Goal: Information Seeking & Learning: Learn about a topic

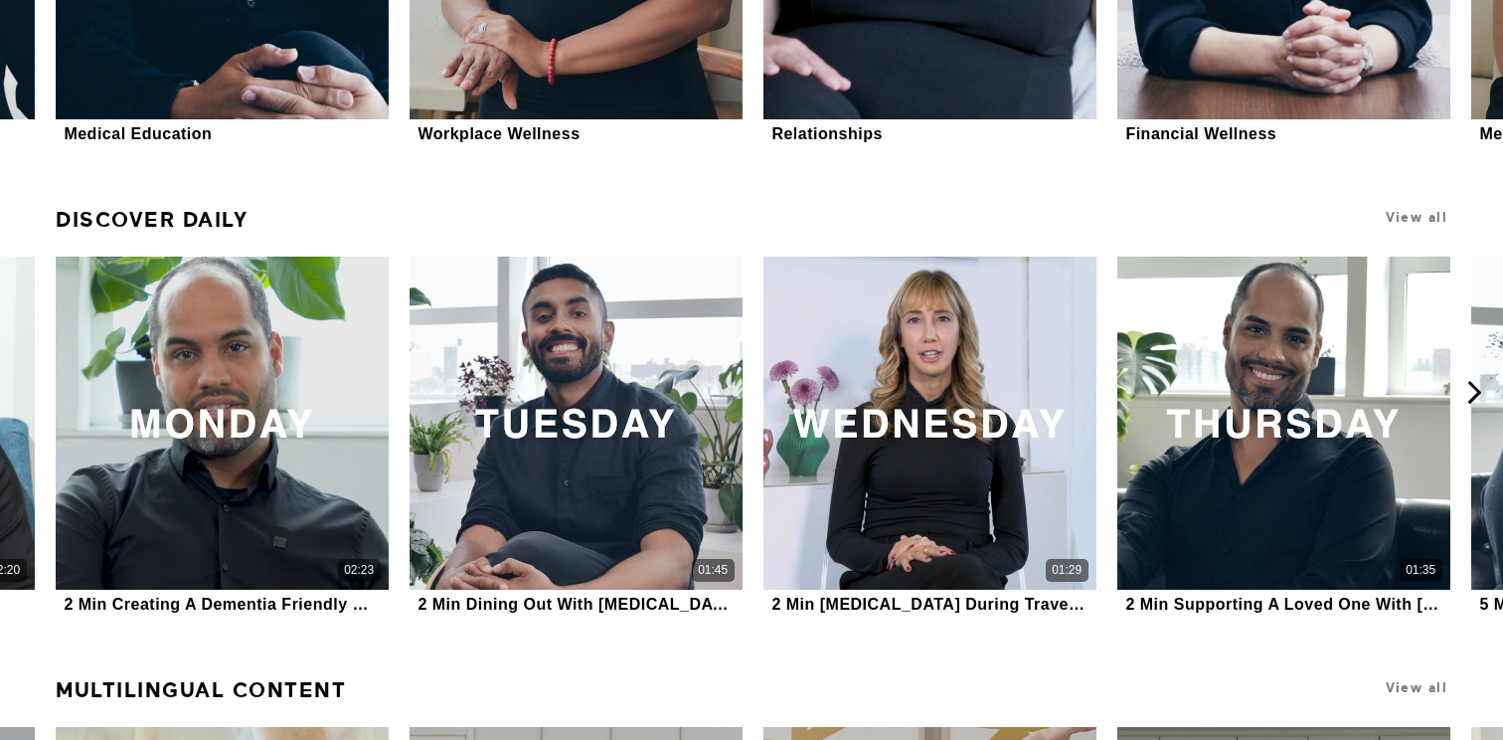
scroll to position [1093, 0]
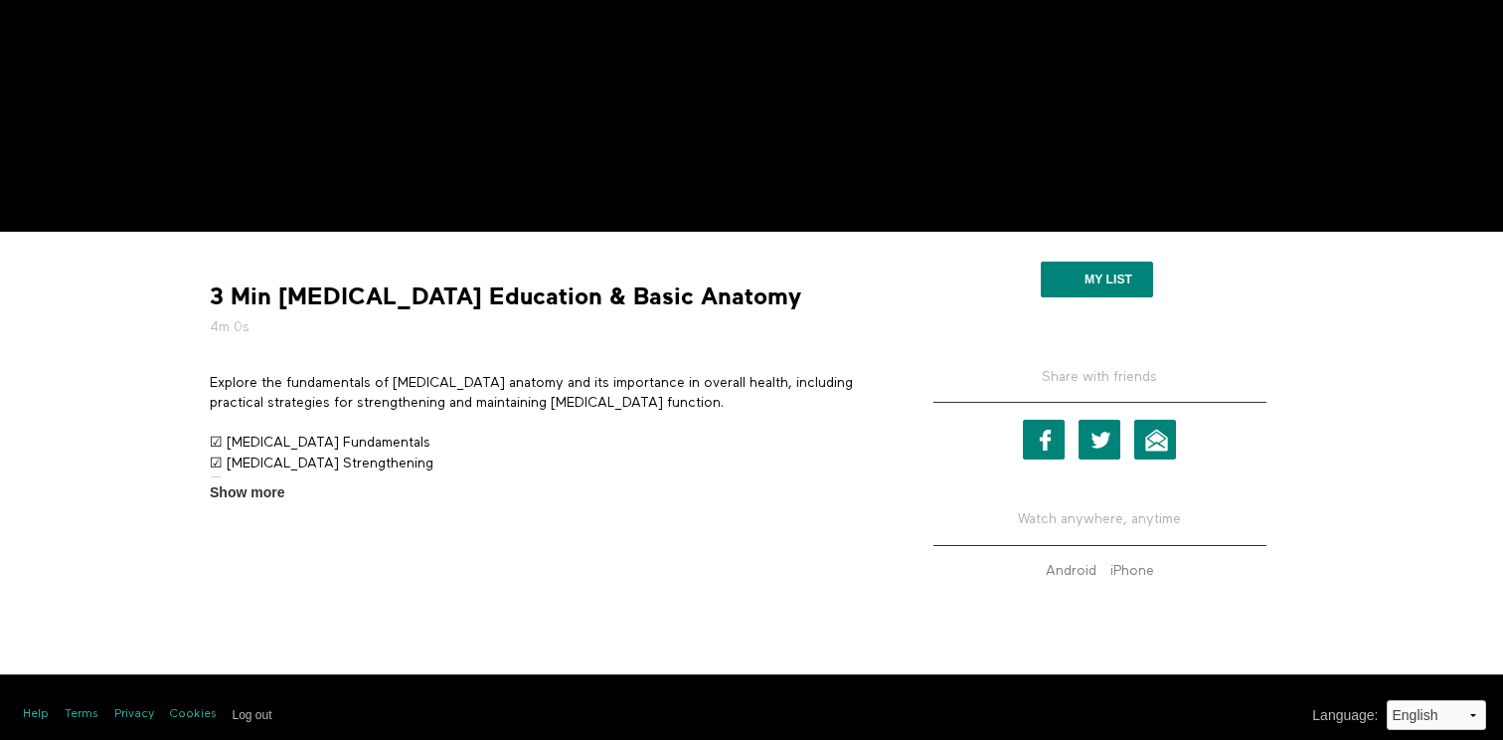
scroll to position [439, 0]
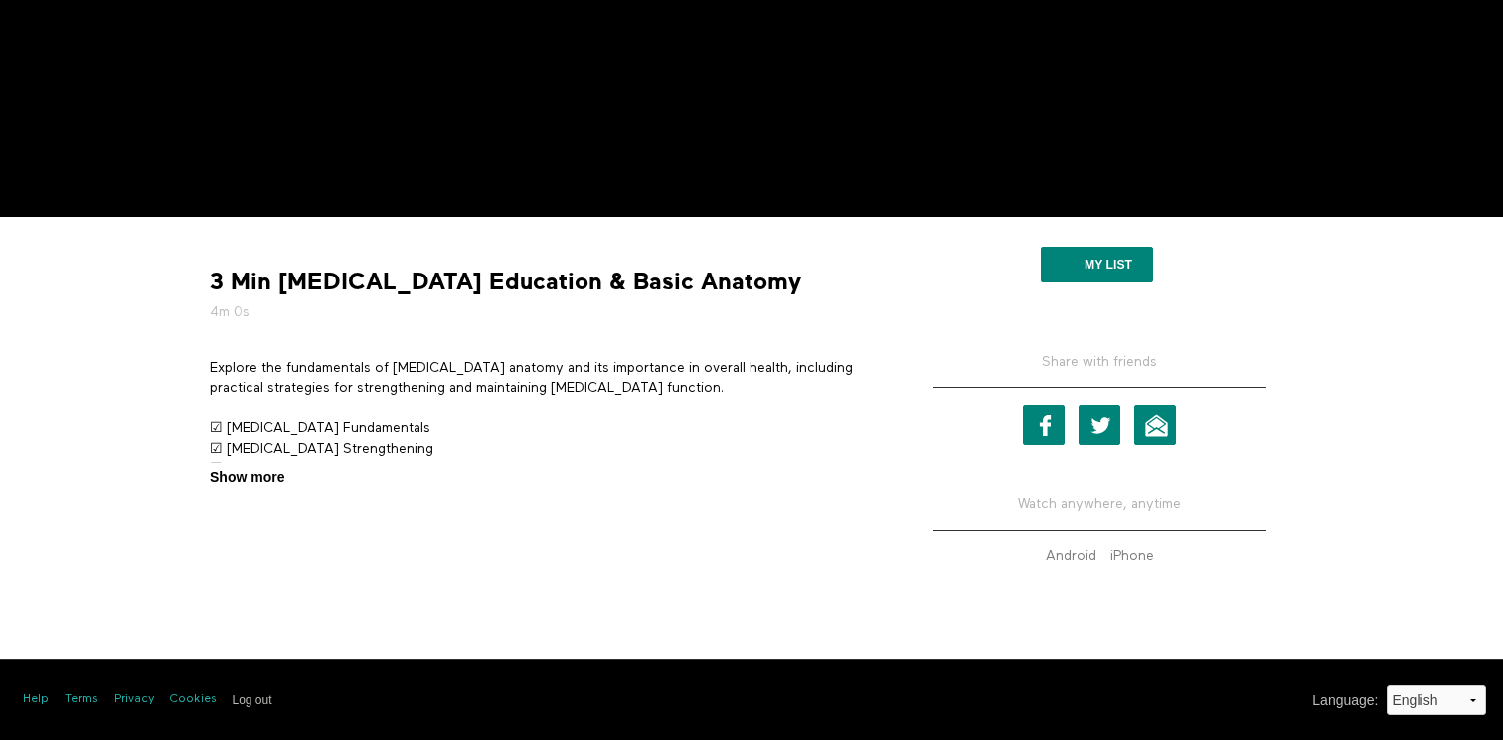
click at [273, 479] on span "Show more" at bounding box center [247, 477] width 75 height 21
click at [0, 0] on input "Show more Show less" at bounding box center [0, 0] width 0 height 0
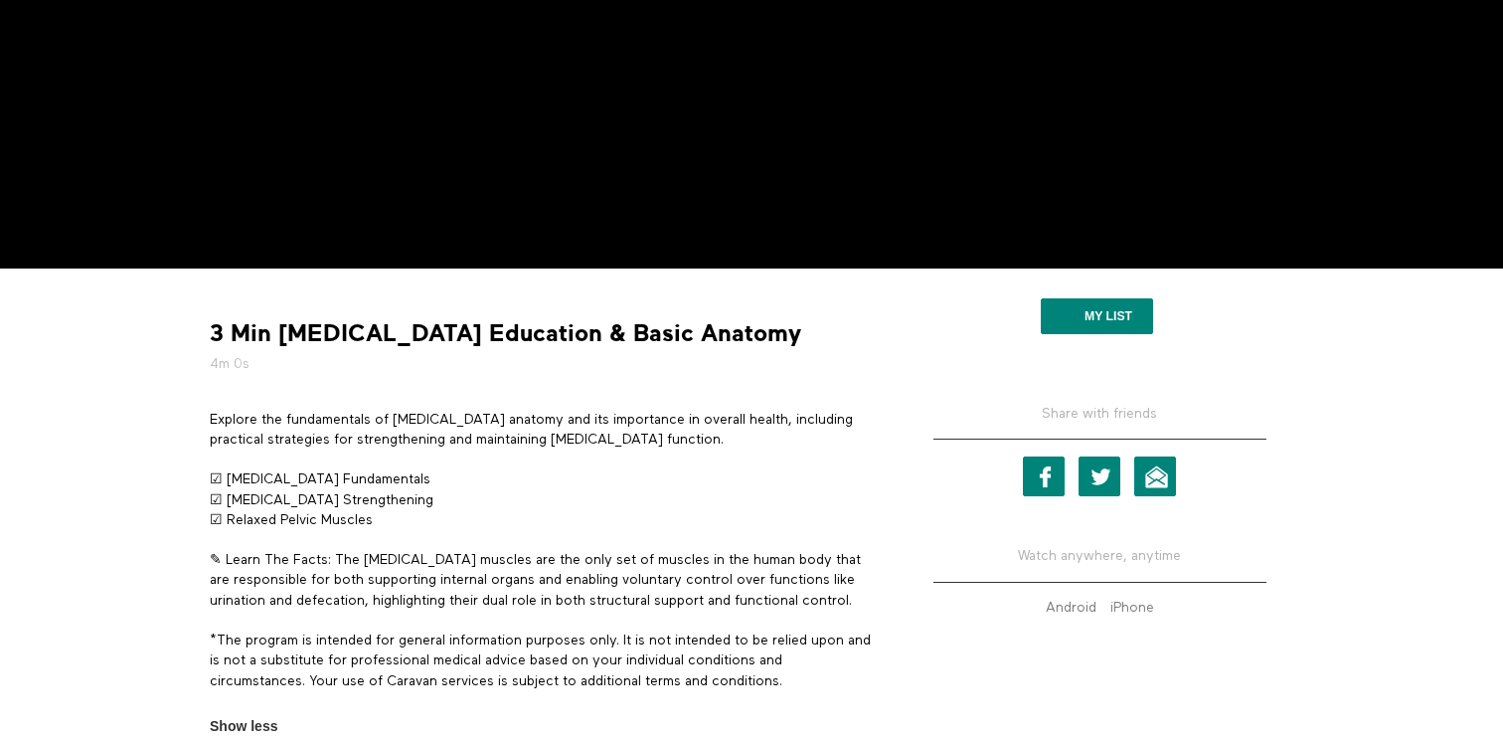
scroll to position [530, 0]
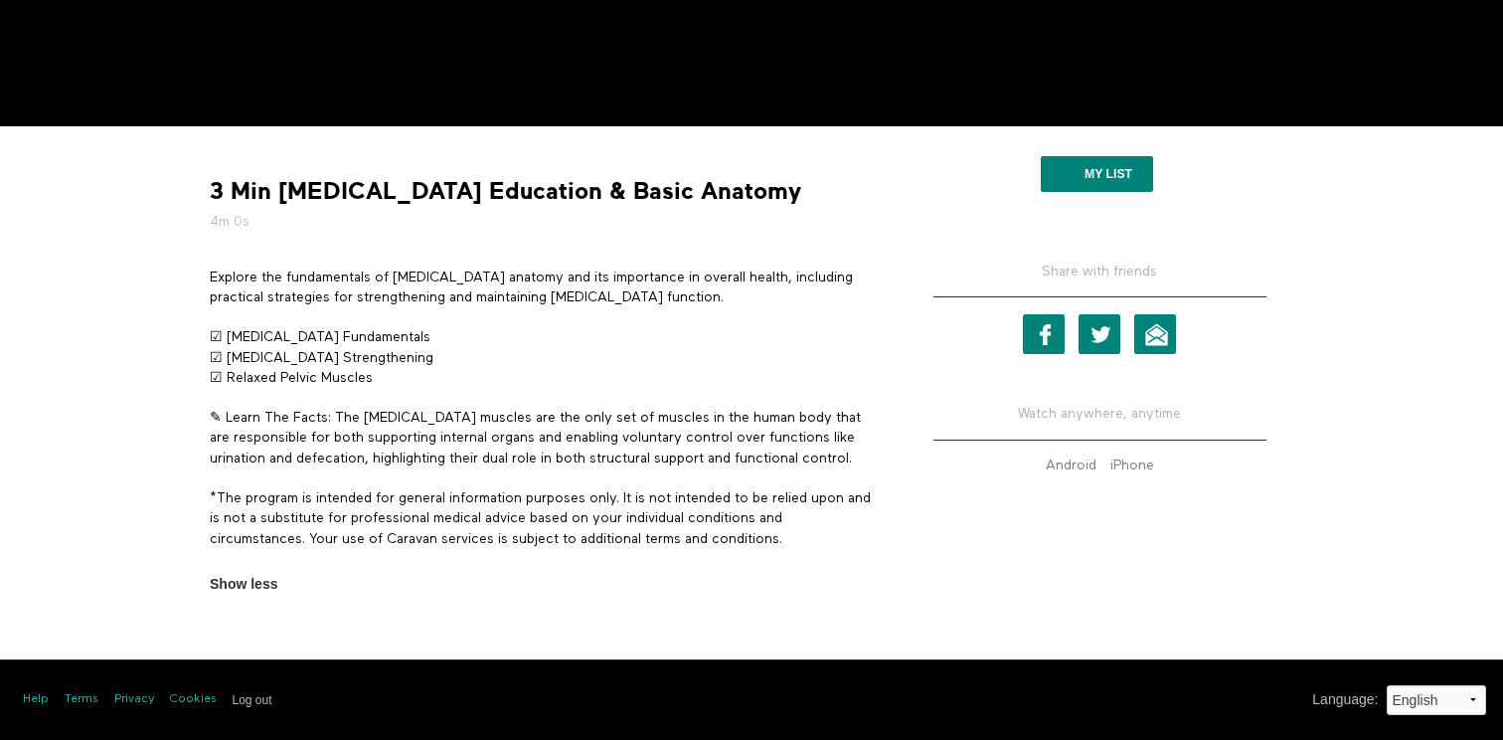
click at [737, 171] on div "3 Min Pelvic Floor Education & Basic Anatomy 4m 0s Explore the fundamentals of …" at bounding box center [543, 367] width 696 height 453
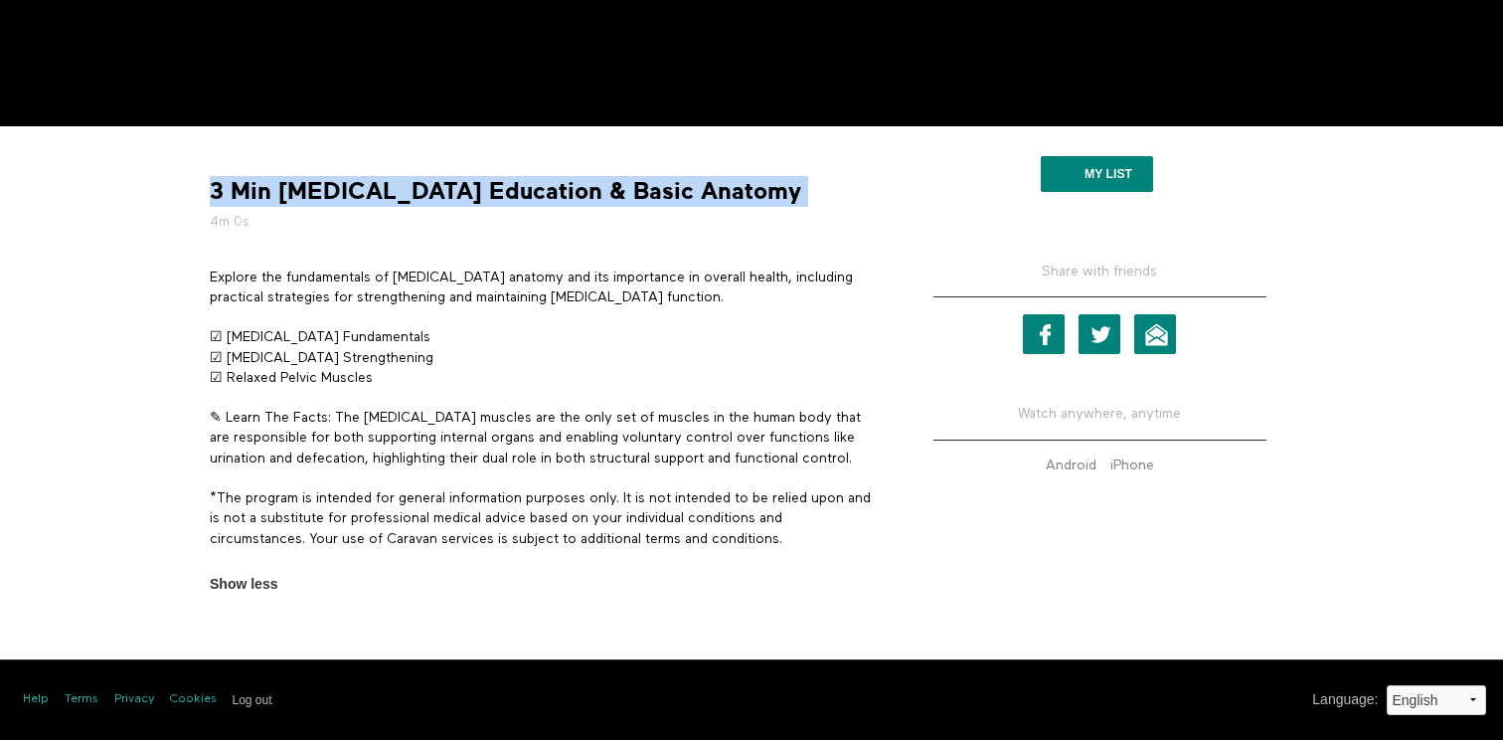
drag, startPoint x: 724, startPoint y: 196, endPoint x: 135, endPoint y: 182, distance: 588.7
click at [135, 182] on div "3 Min Pelvic Floor Education & Basic Anatomy 4m 0s Explore the fundamentals of …" at bounding box center [751, 392] width 1273 height 533
copy div "3 Min Pelvic Floor Education & Basic Anatomy"
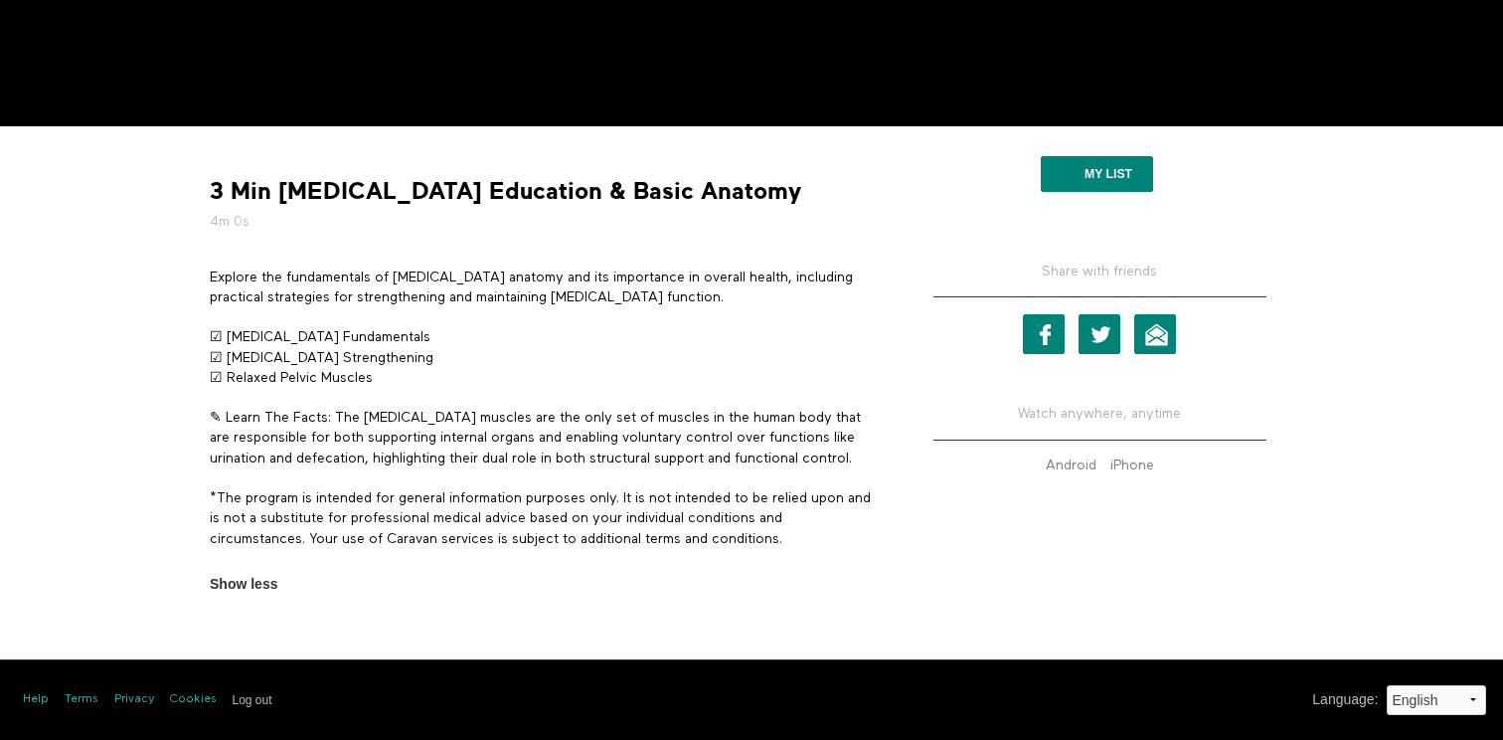
click at [535, 475] on div "Explore the fundamentals of pelvic floor anatomy and its importance in overall …" at bounding box center [543, 417] width 666 height 301
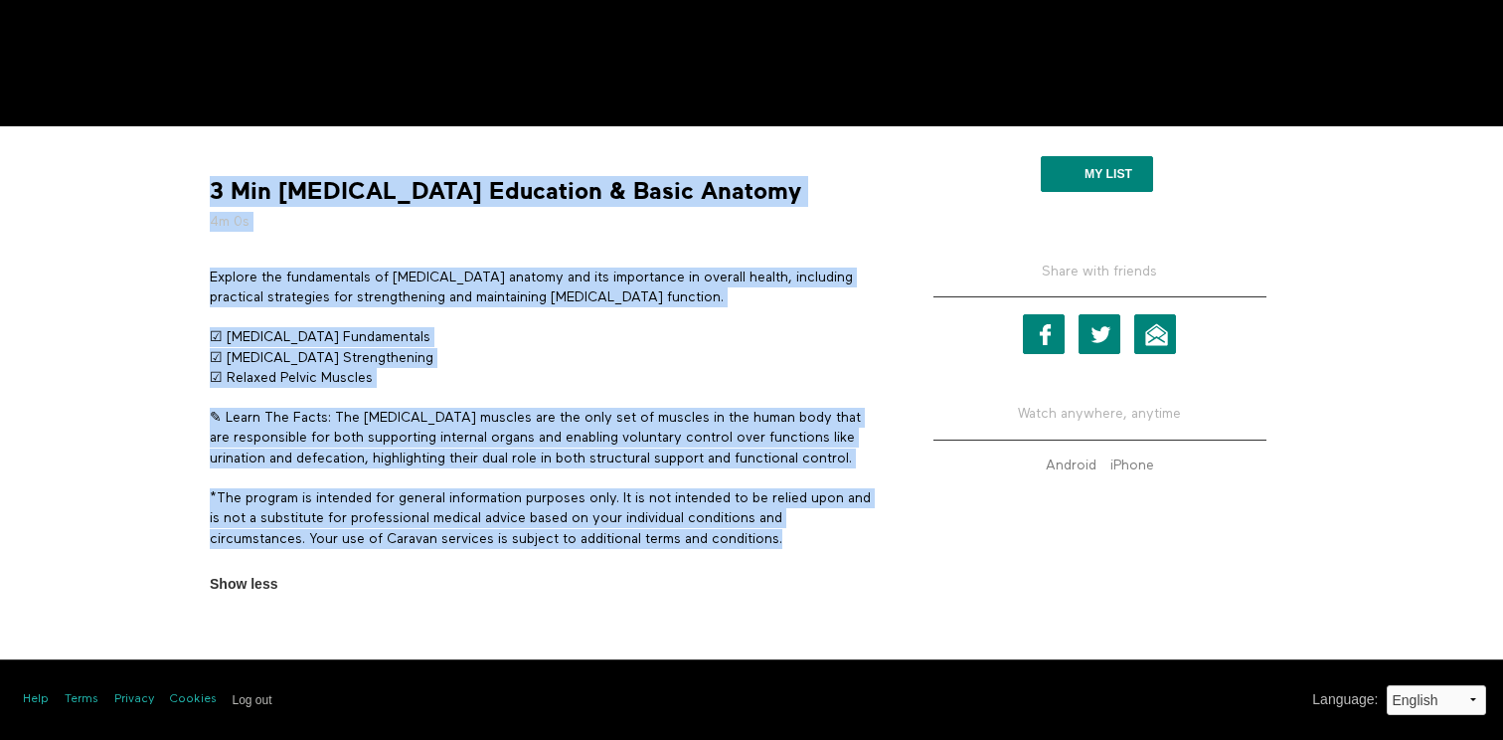
drag, startPoint x: 791, startPoint y: 538, endPoint x: 198, endPoint y: 189, distance: 688.5
click at [197, 189] on div "3 Min Pelvic Floor Education & Basic Anatomy 4m 0s Explore the fundamentals of …" at bounding box center [543, 367] width 696 height 453
copy div "3 Min Pelvic Floor Education & Basic Anatomy 4m 0s Explore the fundamentals of …"
click at [561, 199] on strong "3 Min Pelvic Floor Education & Basic Anatomy" at bounding box center [506, 191] width 592 height 31
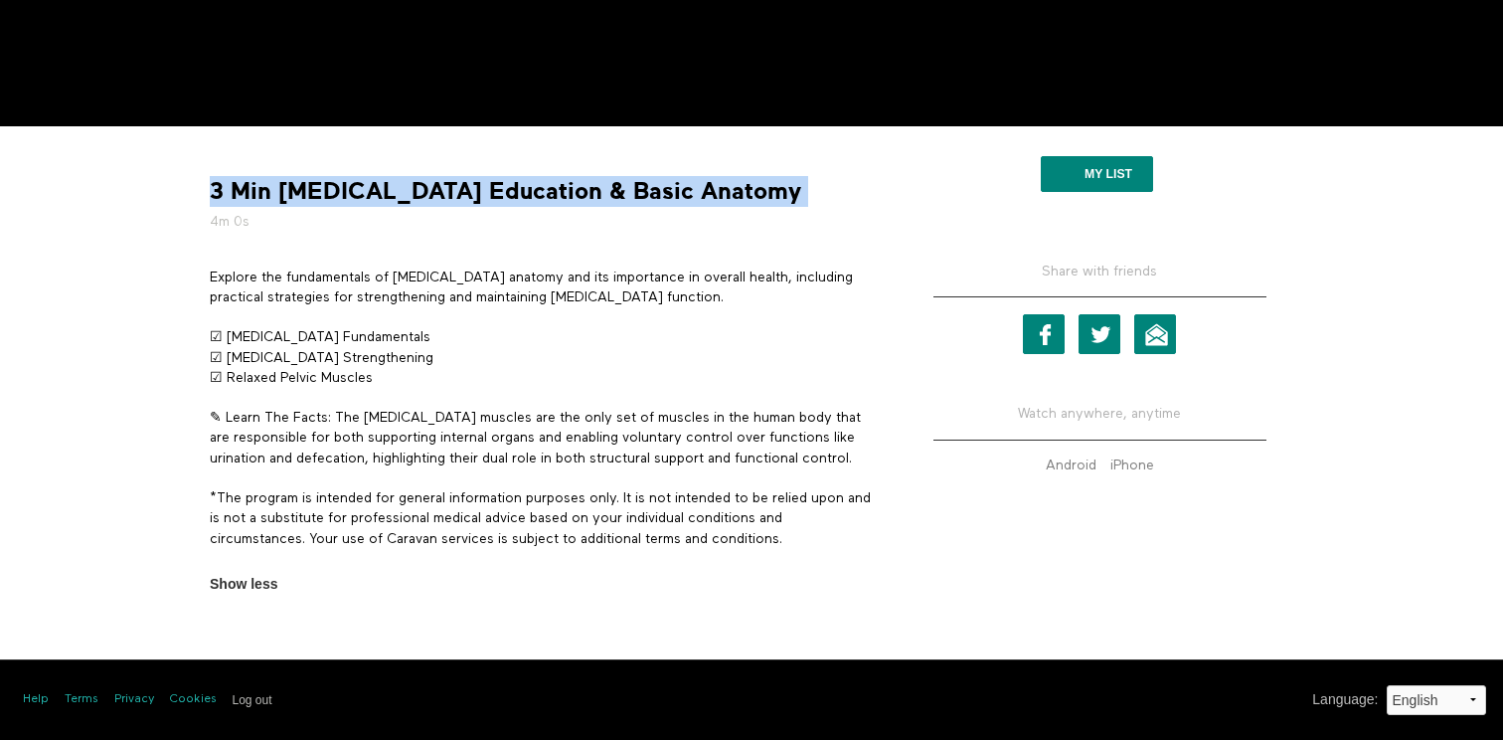
drag, startPoint x: 725, startPoint y: 191, endPoint x: 211, endPoint y: 195, distance: 514.0
click at [210, 193] on div "3 Min Pelvic Floor Education & Basic Anatomy 4m 0s" at bounding box center [543, 204] width 681 height 56
copy div "3 Min Pelvic Floor Education & Basic Anatomy"
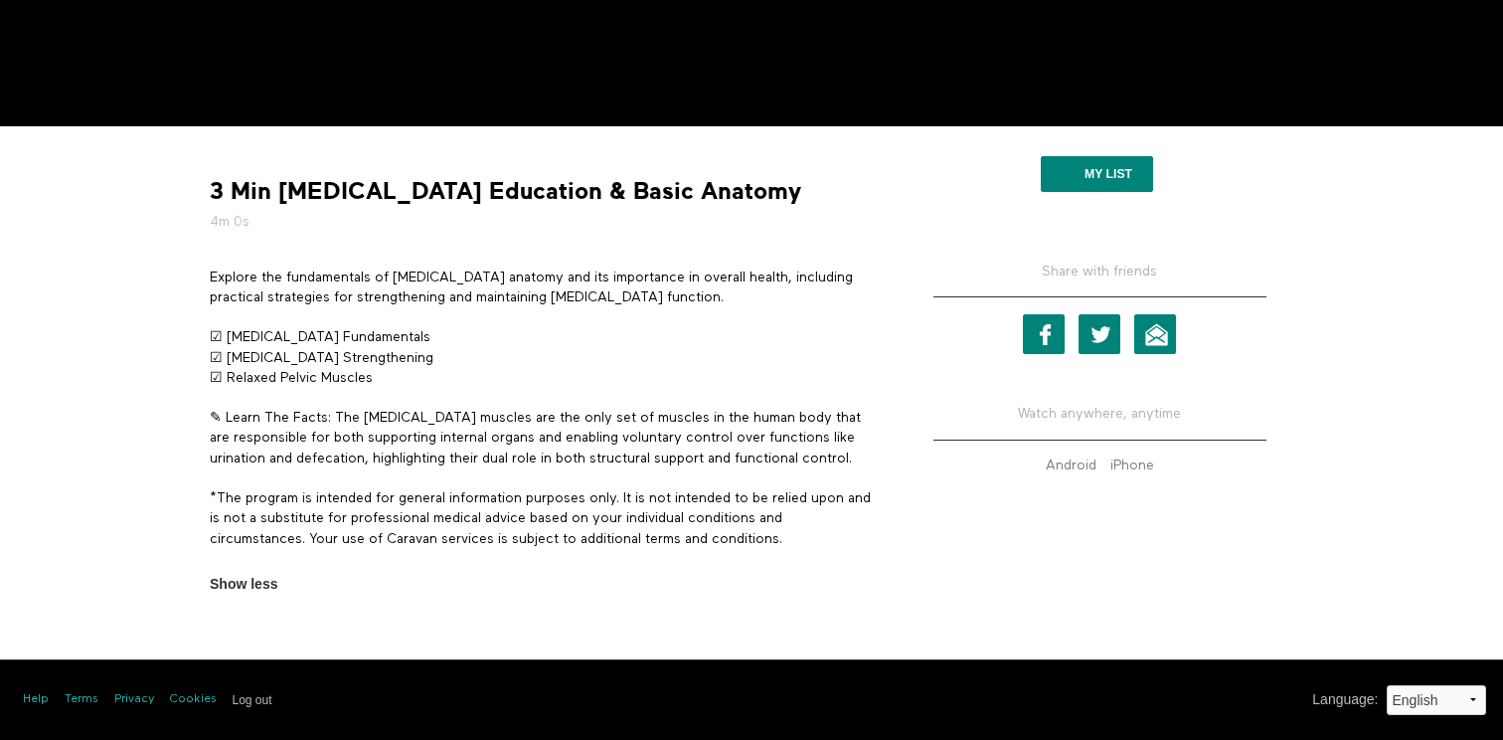
click at [634, 359] on p "☑ Pelvic Floor Fundamentals ☑ Pelvic Floor Strengthening ☑ Relaxed Pelvic Muscl…" at bounding box center [543, 357] width 666 height 61
click at [355, 343] on p "☑ Pelvic Floor Fundamentals ☑ Pelvic Floor Strengthening ☑ Relaxed Pelvic Muscl…" at bounding box center [543, 357] width 666 height 61
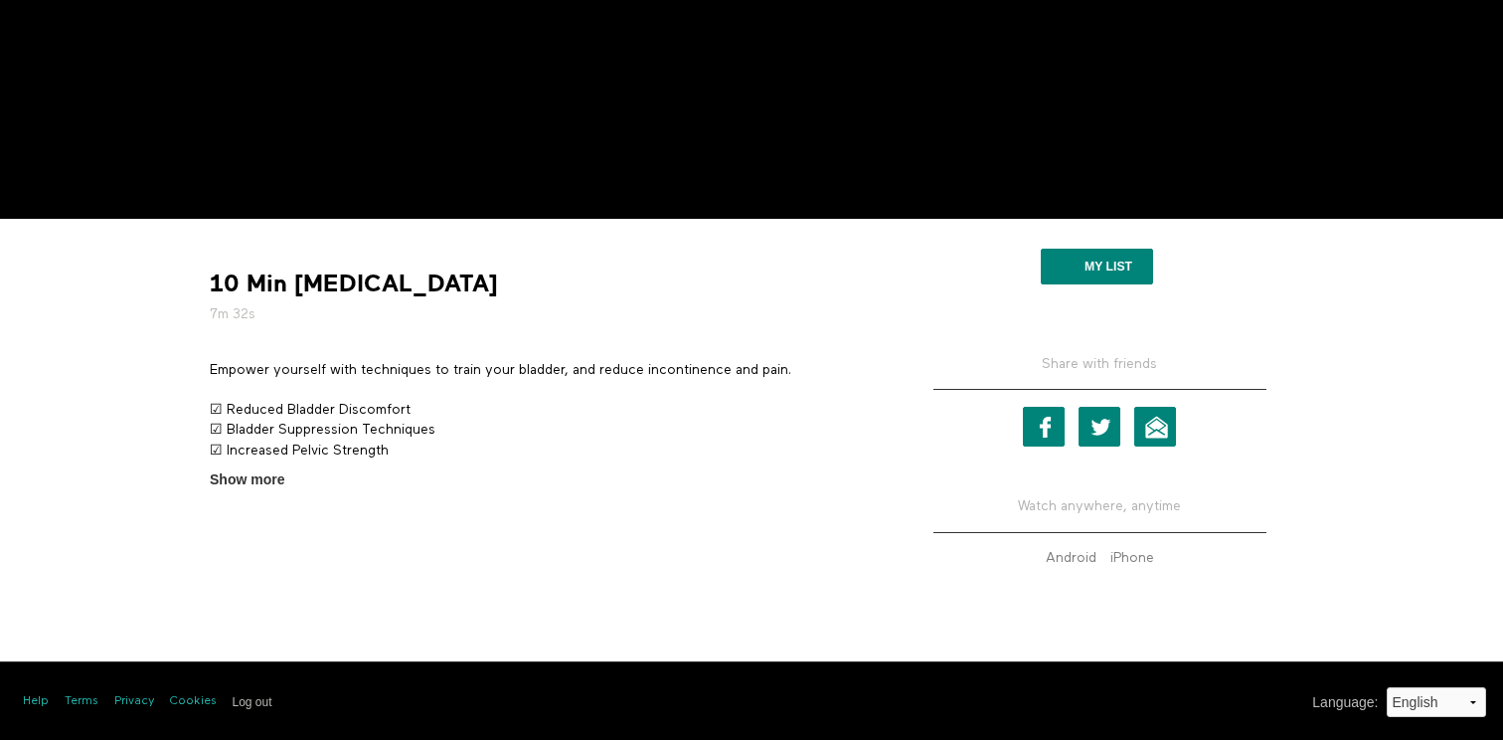
scroll to position [439, 0]
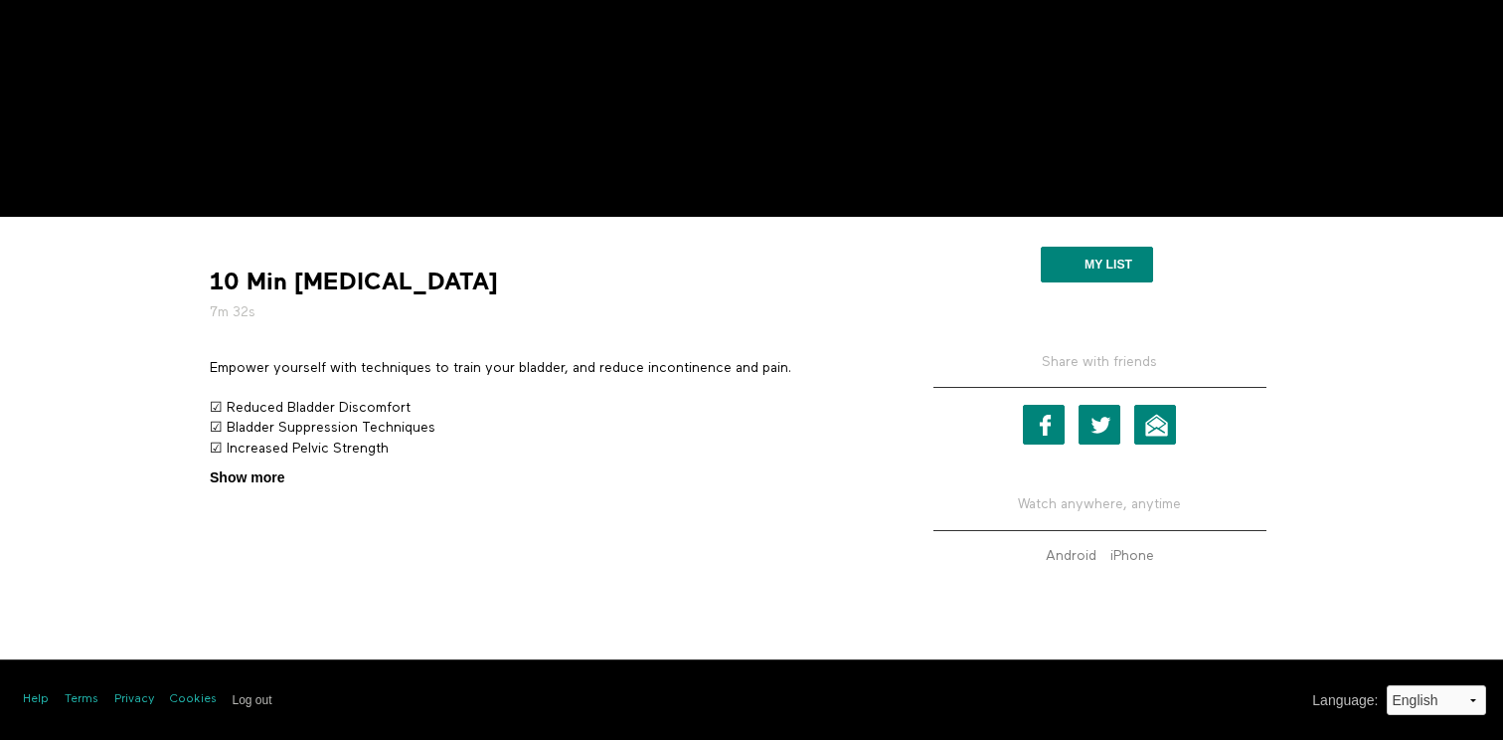
click at [272, 479] on span "Show more" at bounding box center [247, 477] width 75 height 21
click at [0, 0] on input "Show more Show less" at bounding box center [0, 0] width 0 height 0
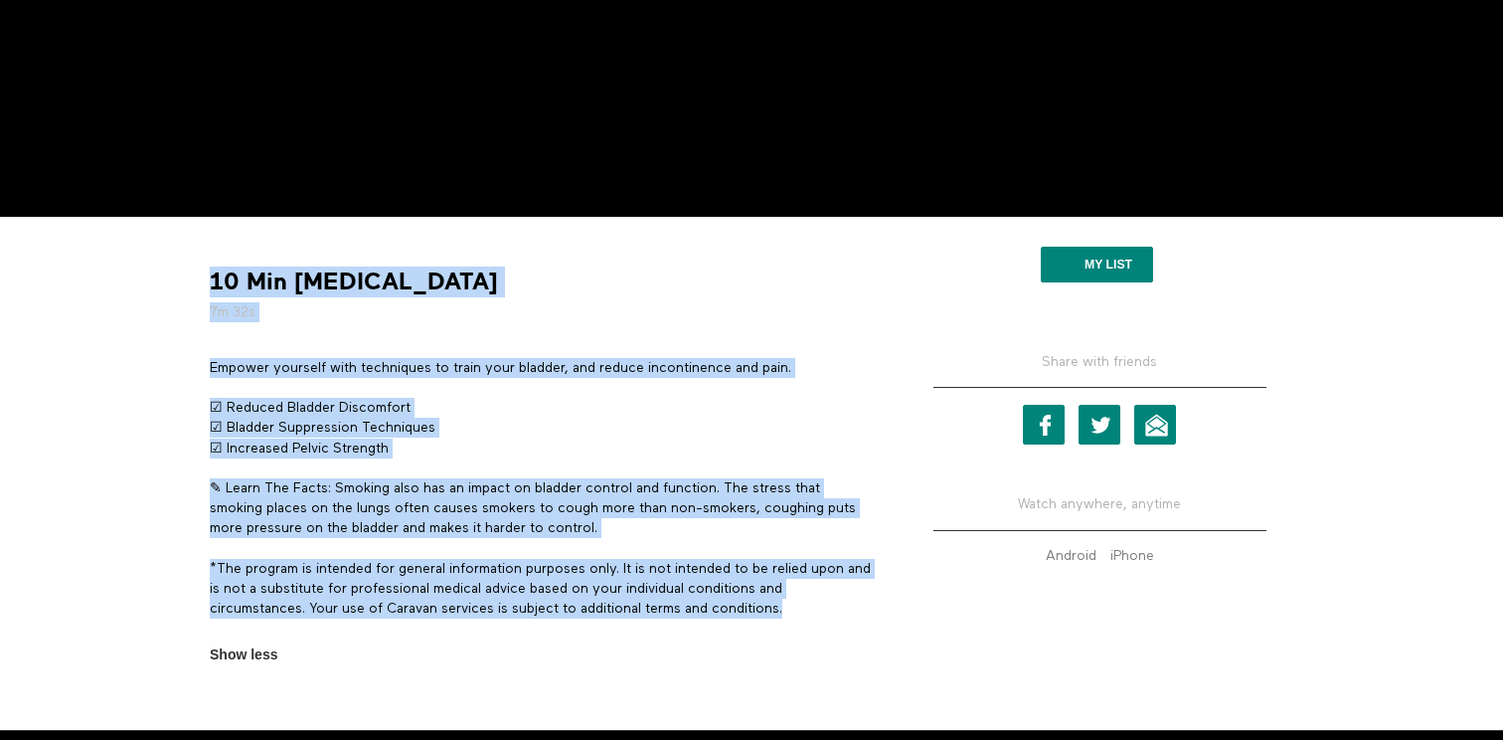
drag, startPoint x: 789, startPoint y: 610, endPoint x: 198, endPoint y: 370, distance: 638.6
click at [198, 370] on div "10 Min Bladder Training 7m 32s Empower yourself with techniques to train your b…" at bounding box center [543, 448] width 696 height 432
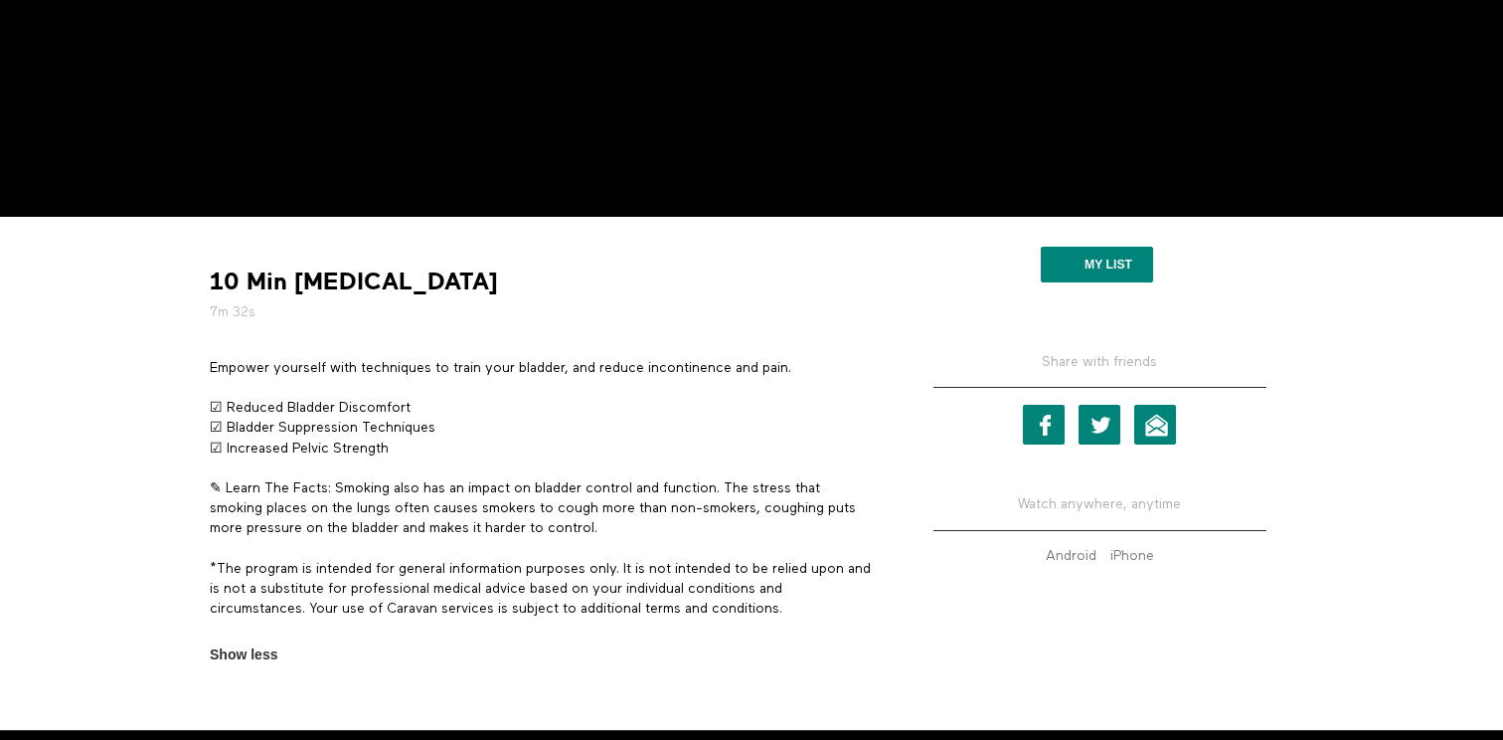
click at [270, 410] on p "☑ Reduced Bladder Discomfort ☑ Bladder Suppression Techniques ☑ Increased Pelvi…" at bounding box center [543, 428] width 666 height 61
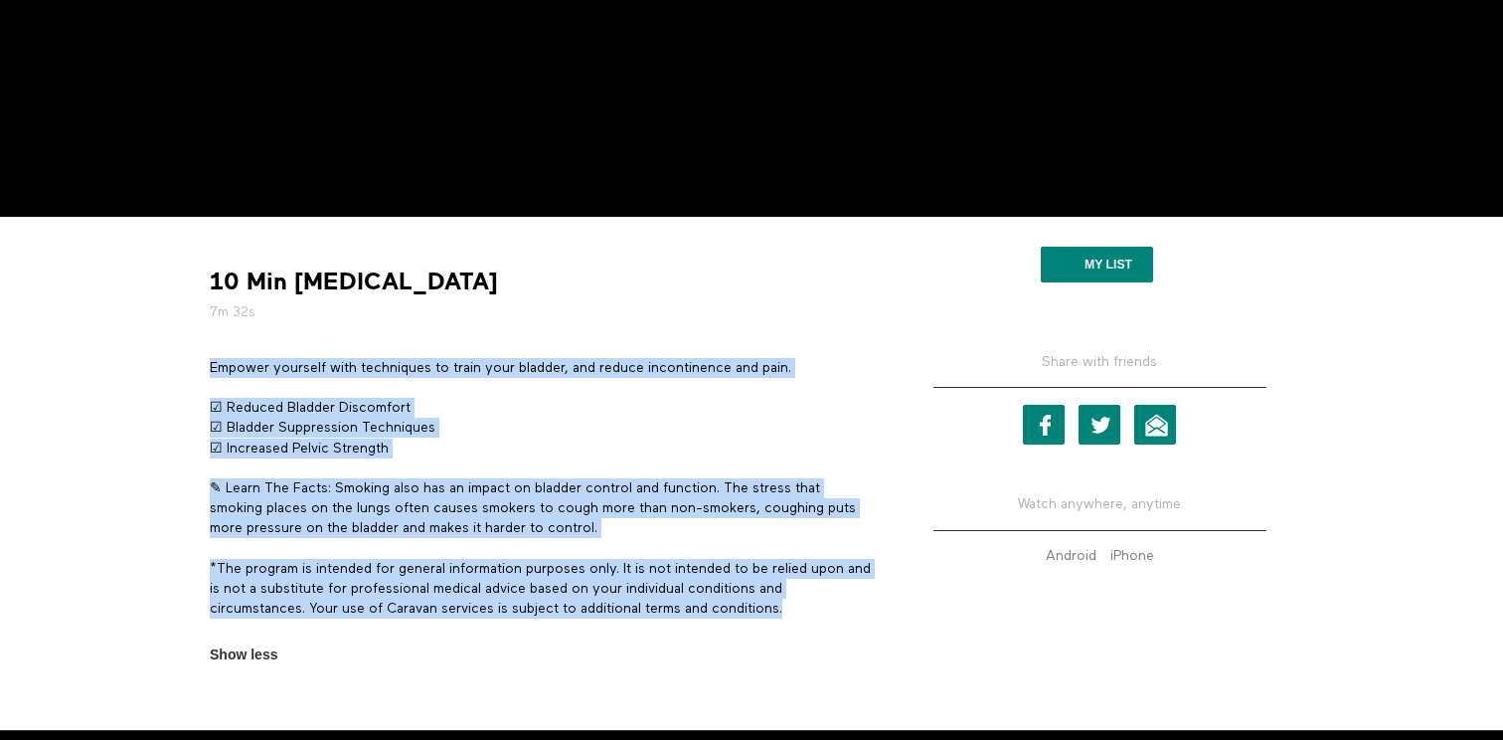
drag, startPoint x: 791, startPoint y: 606, endPoint x: 211, endPoint y: 373, distance: 625.9
click at [211, 373] on div "Empower yourself with techniques to train your bladder, and reduce incontinence…" at bounding box center [543, 498] width 666 height 281
copy div "Empower yourself with techniques to train your bladder, and reduce incontinence…"
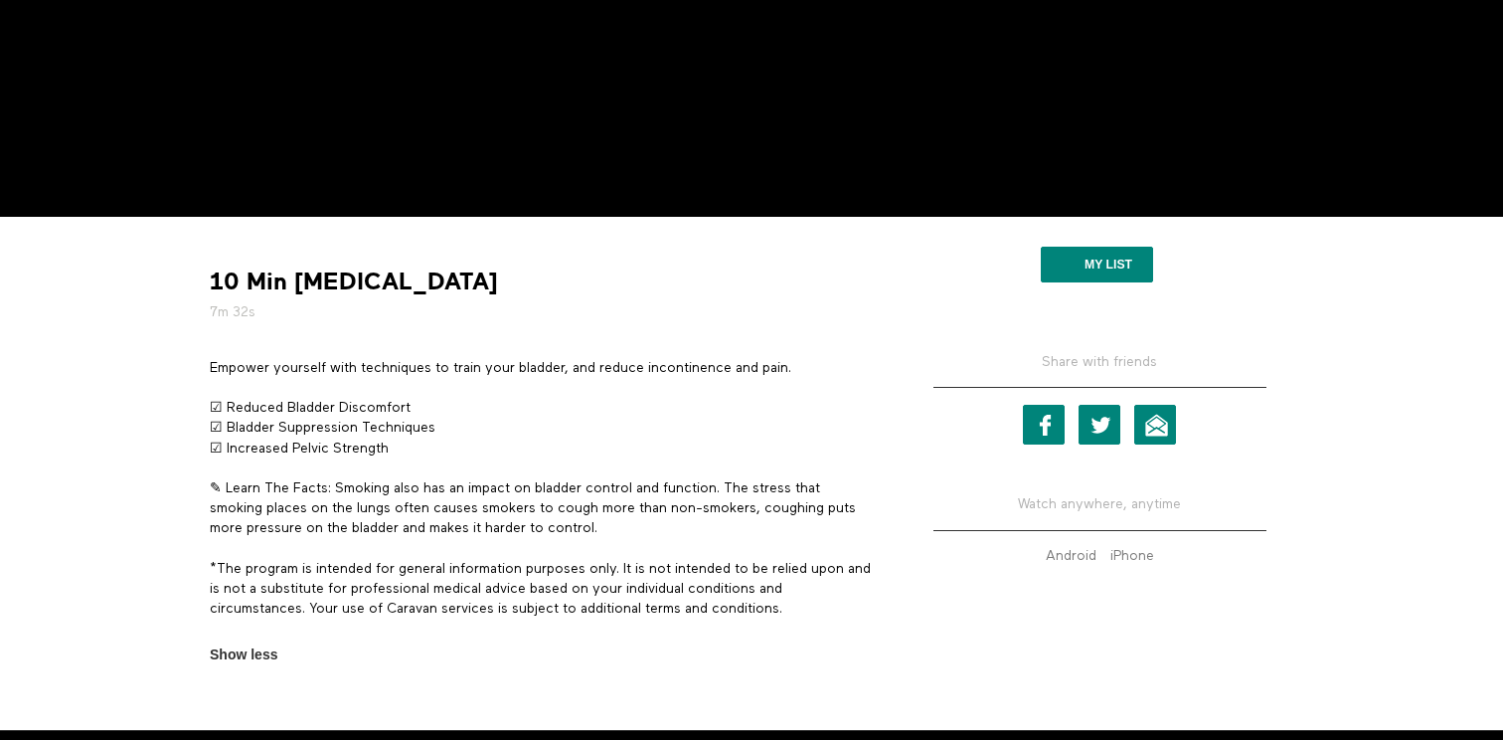
click at [430, 276] on strong "10 Min Bladder Training" at bounding box center [354, 281] width 288 height 31
copy div "10 Min Bladder Training"
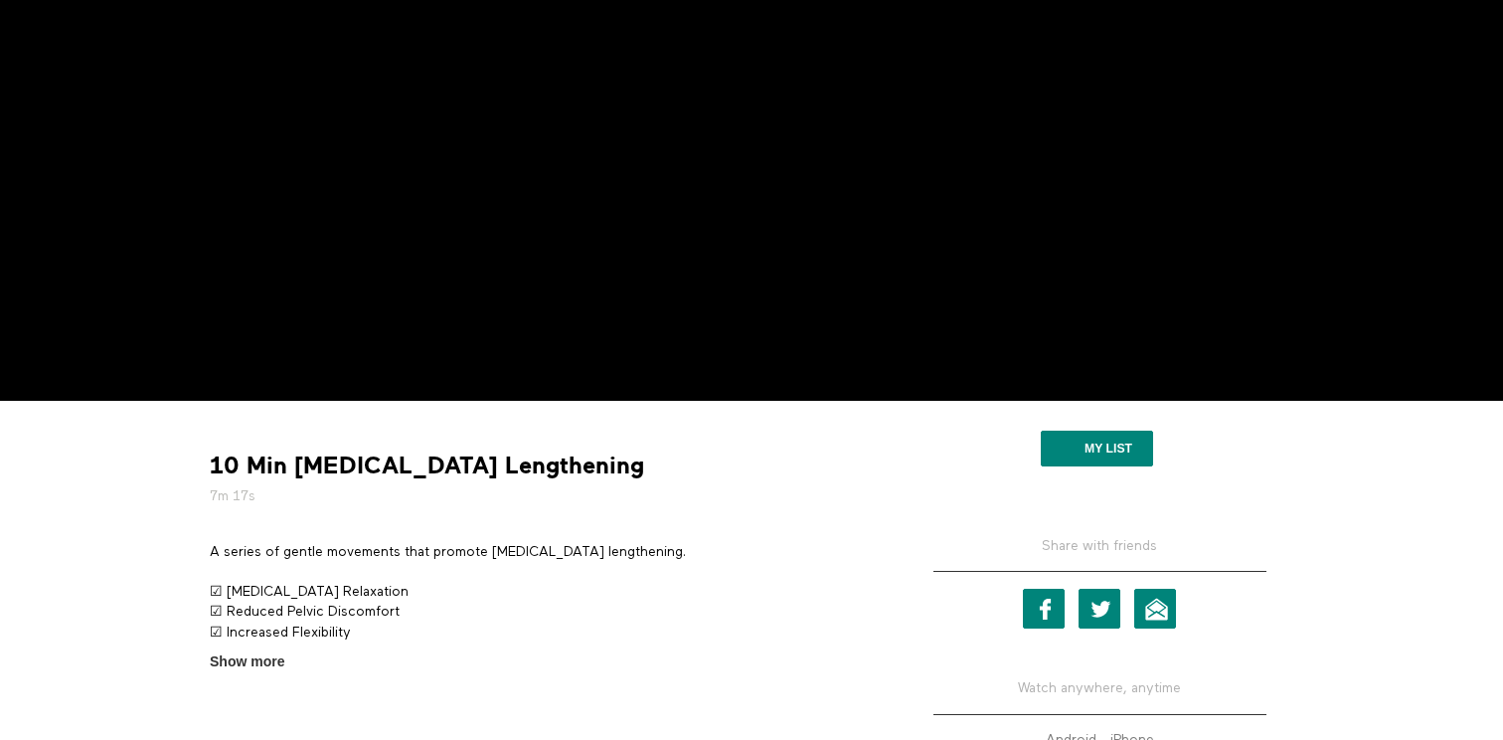
scroll to position [256, 0]
click at [254, 657] on span "Show more" at bounding box center [247, 661] width 75 height 21
click at [0, 0] on input "Show more Show less" at bounding box center [0, 0] width 0 height 0
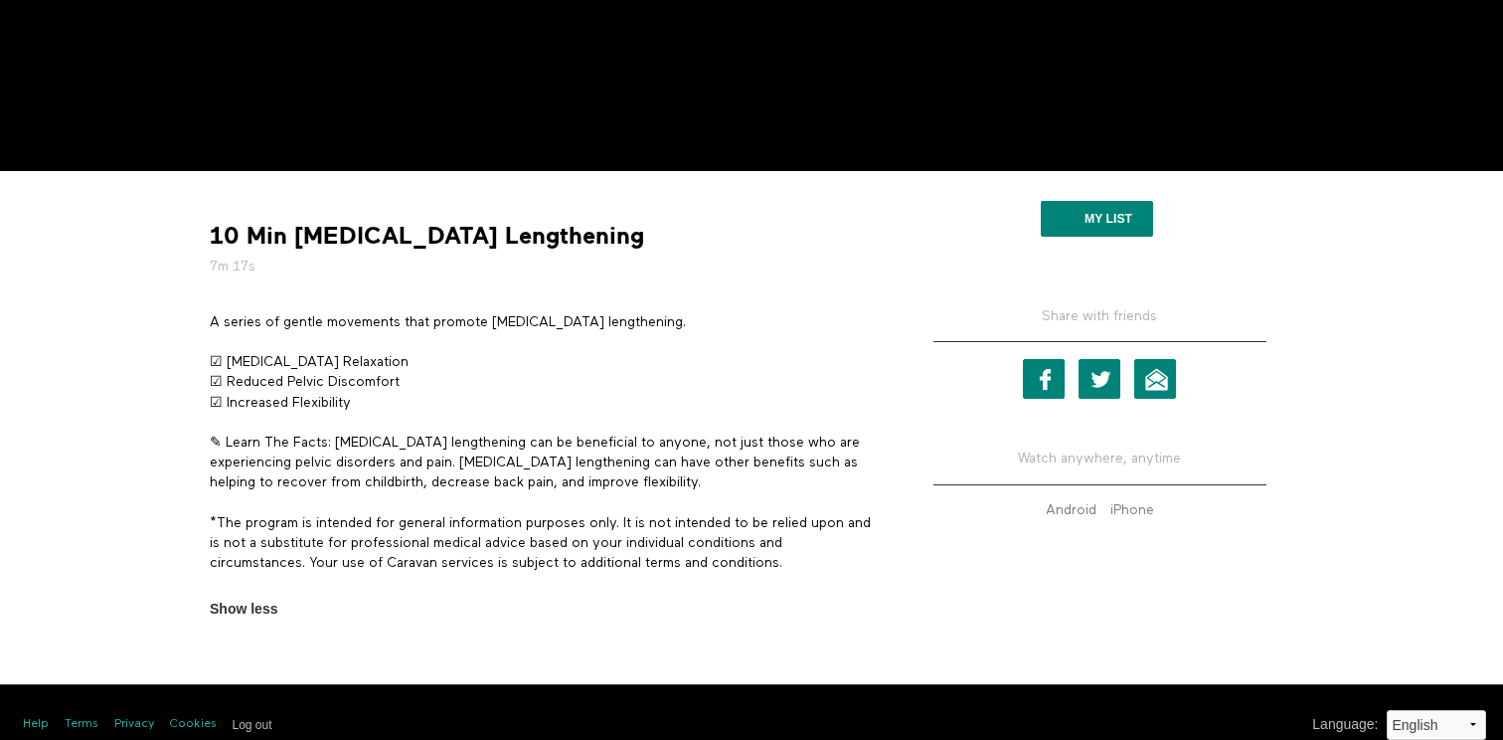
scroll to position [484, 0]
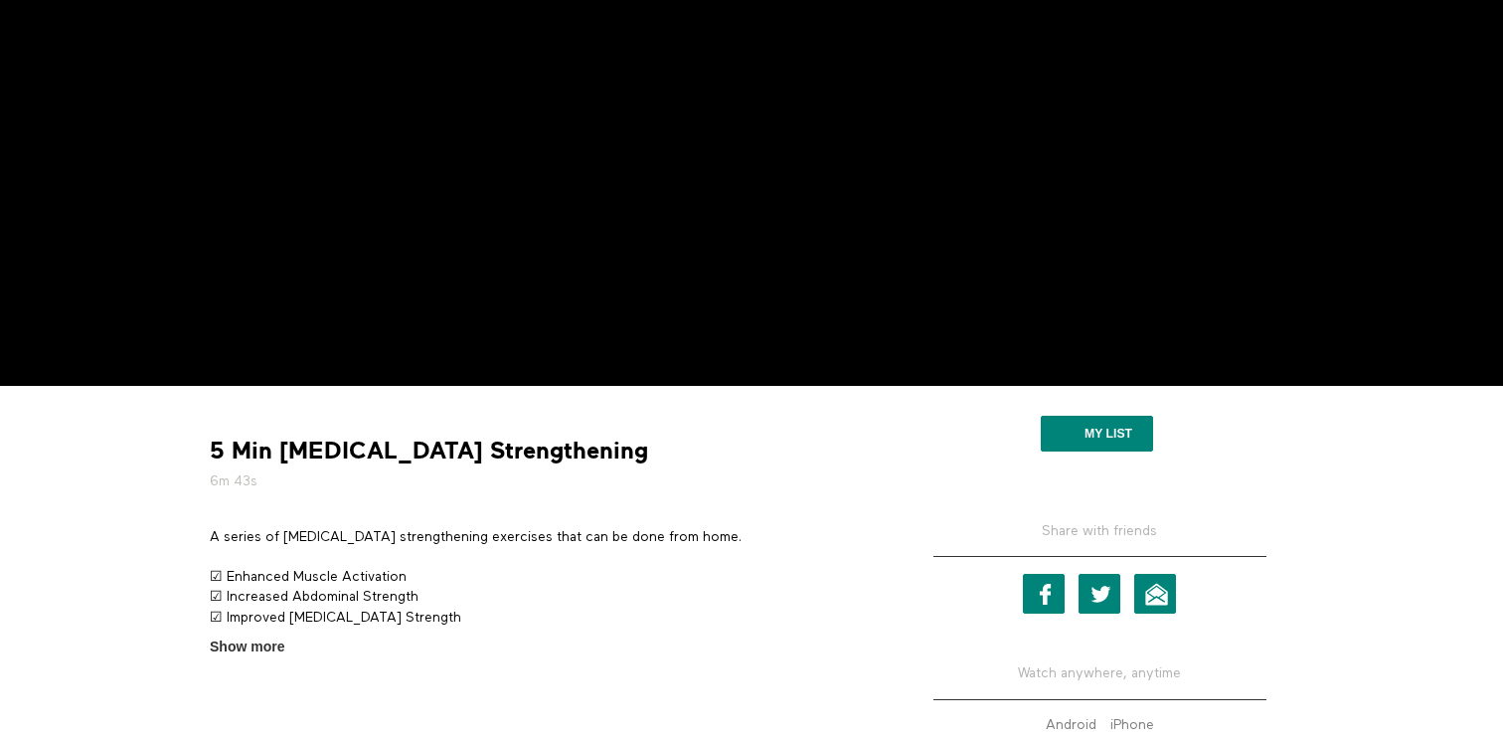
scroll to position [272, 0]
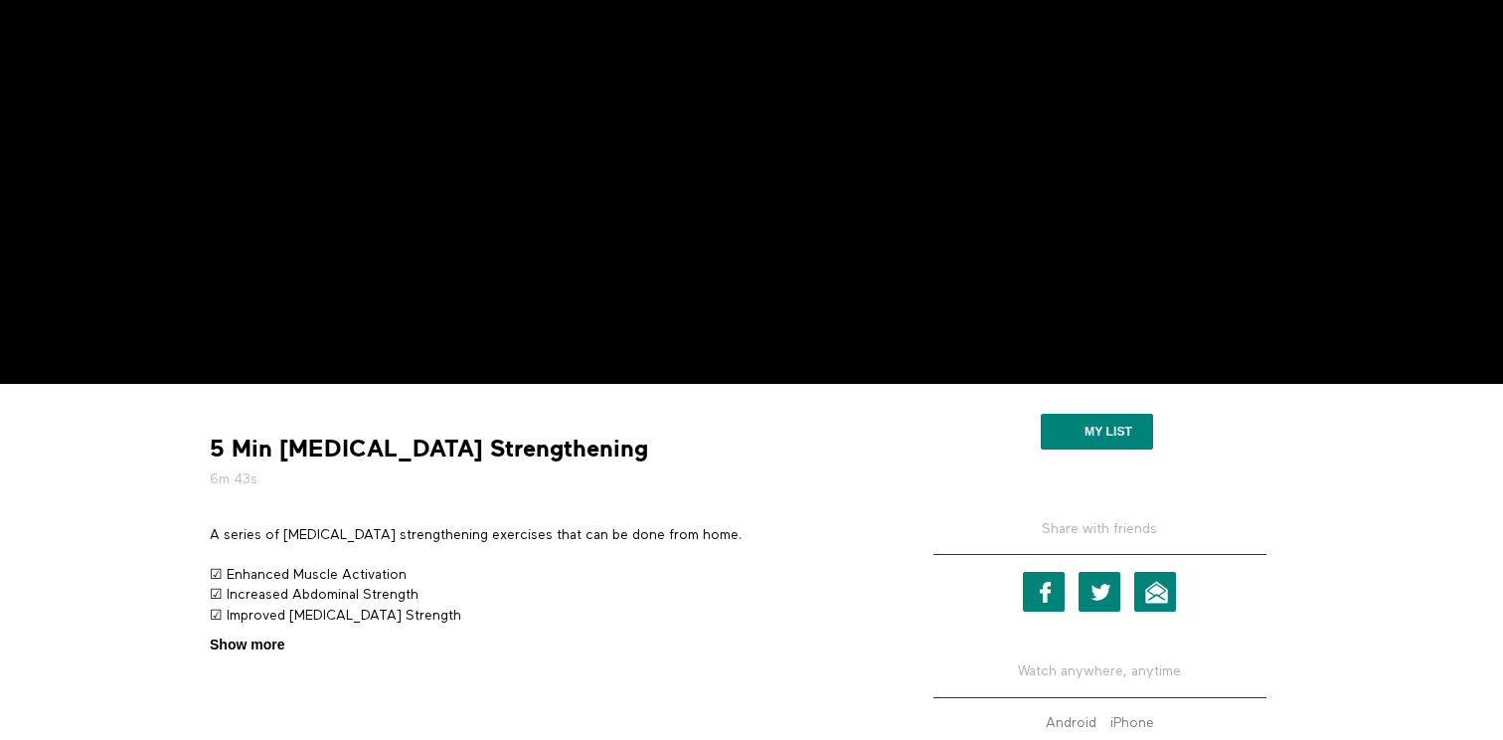
click at [258, 642] on span "Show more" at bounding box center [247, 644] width 75 height 21
click at [0, 0] on input "Show more Show less" at bounding box center [0, 0] width 0 height 0
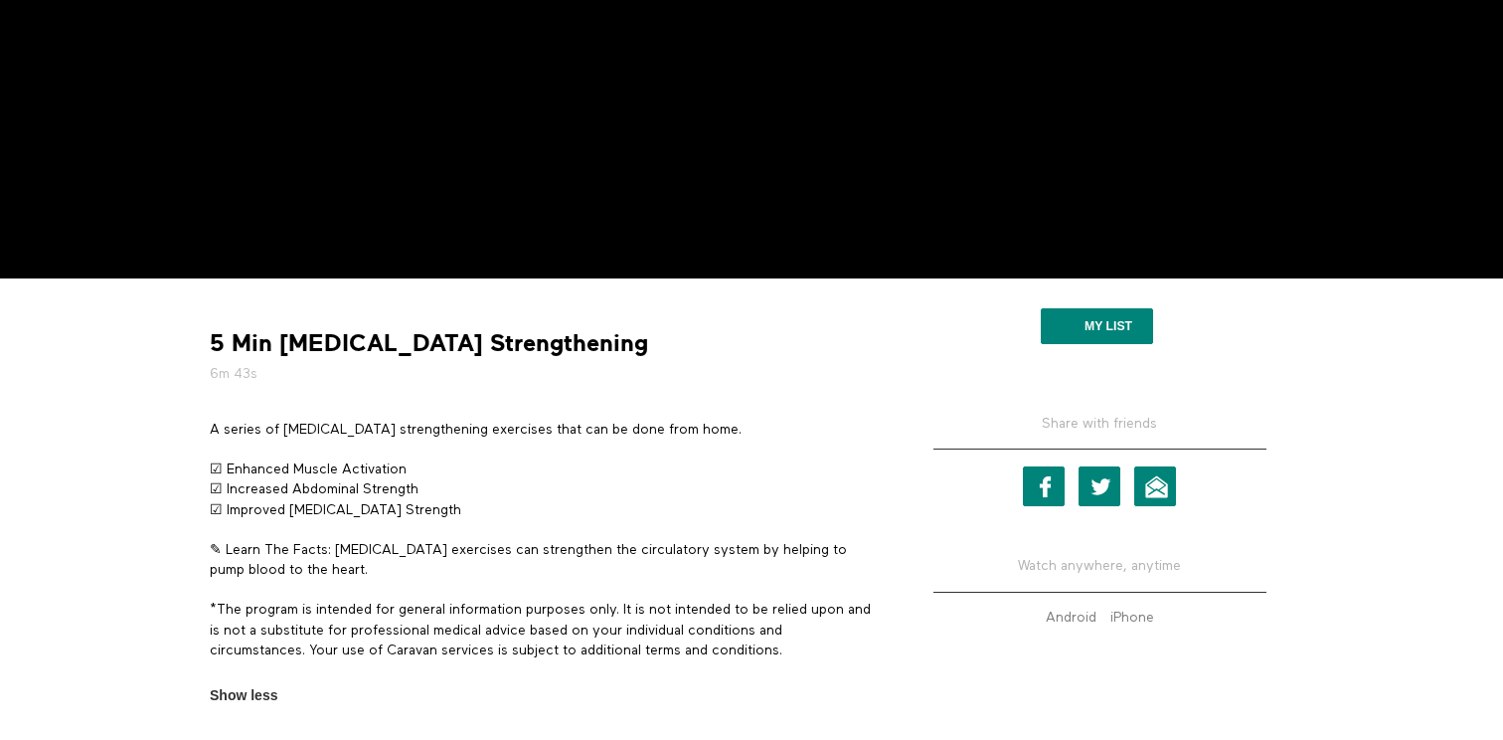
scroll to position [489, 0]
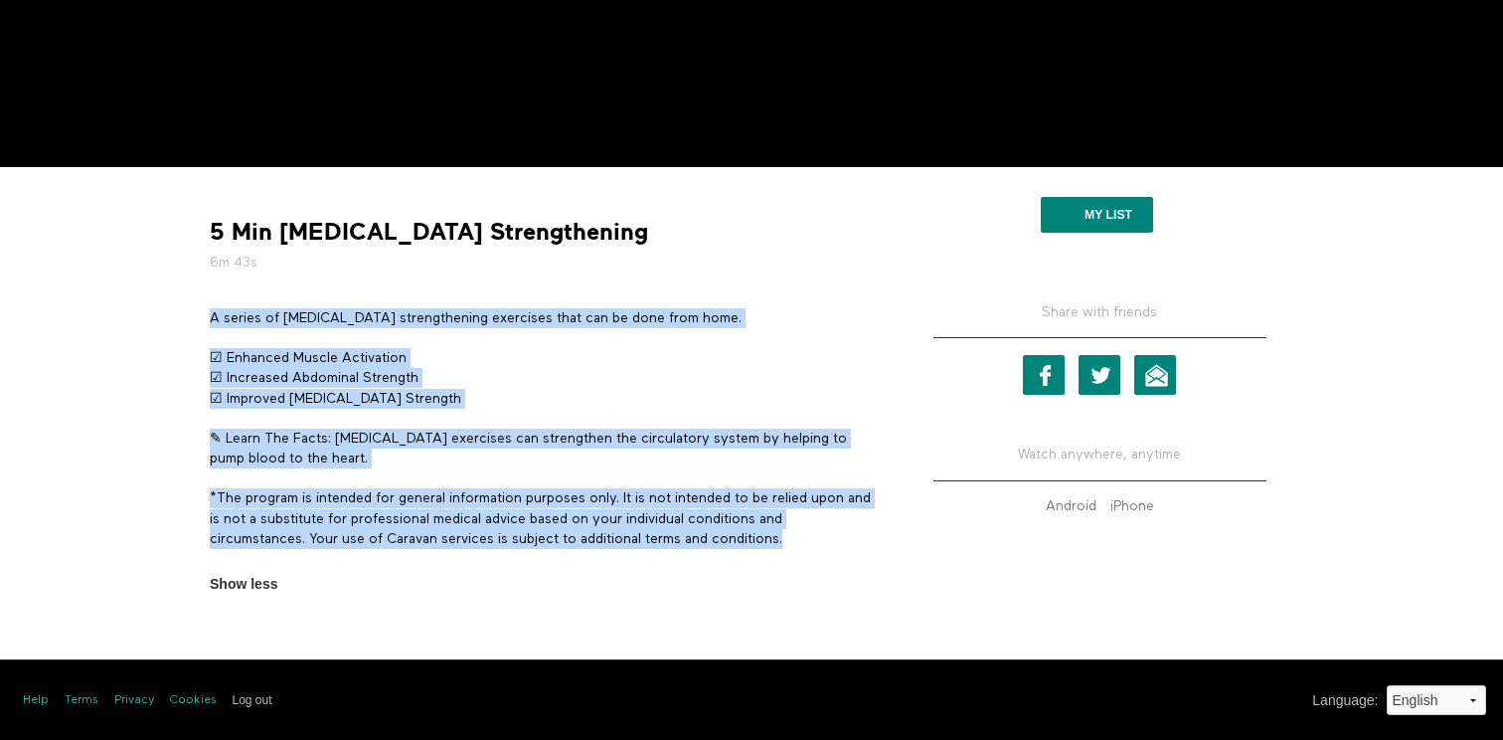
drag, startPoint x: 789, startPoint y: 536, endPoint x: 203, endPoint y: 318, distance: 625.7
click at [203, 318] on section "A series of pelvic floor strengthening exercises that can be done from home. ☑ …" at bounding box center [543, 451] width 681 height 287
copy div "A series of pelvic floor strengthening exercises that can be done from home. ☑ …"
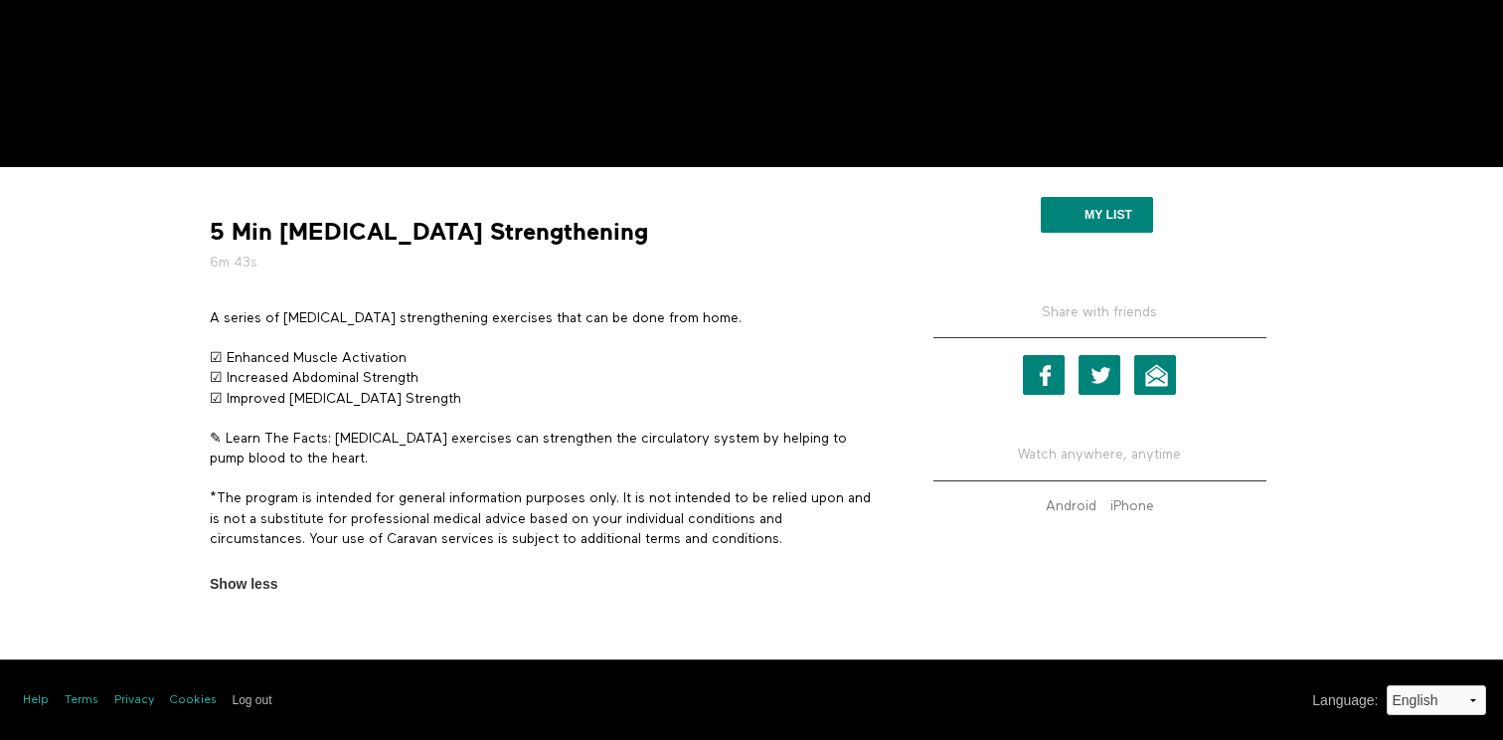
click at [336, 227] on strong "5 Min Pelvic Floor Strengthening" at bounding box center [429, 232] width 438 height 31
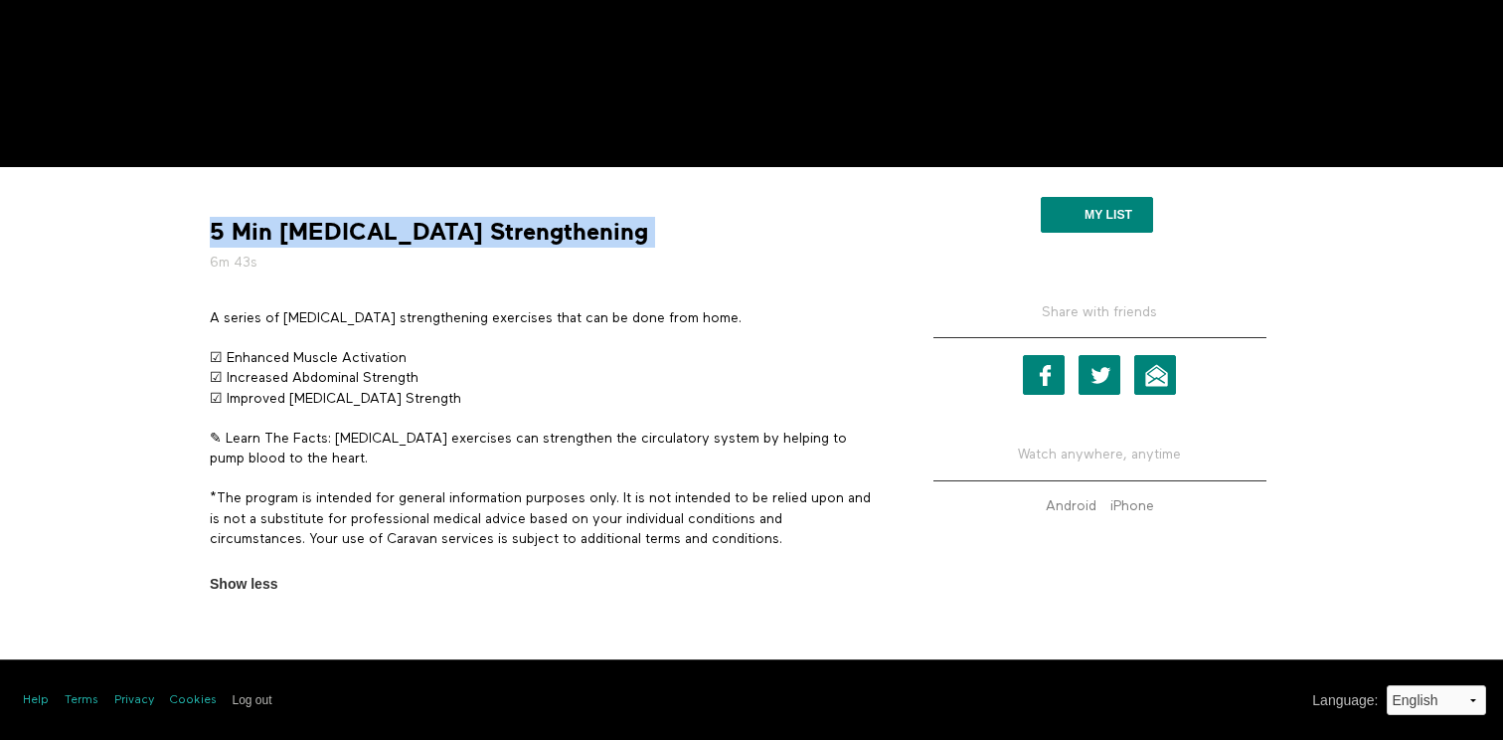
click at [336, 227] on strong "5 Min Pelvic Floor Strengthening" at bounding box center [429, 232] width 438 height 31
copy div "5 Min Pelvic Floor Strengthening"
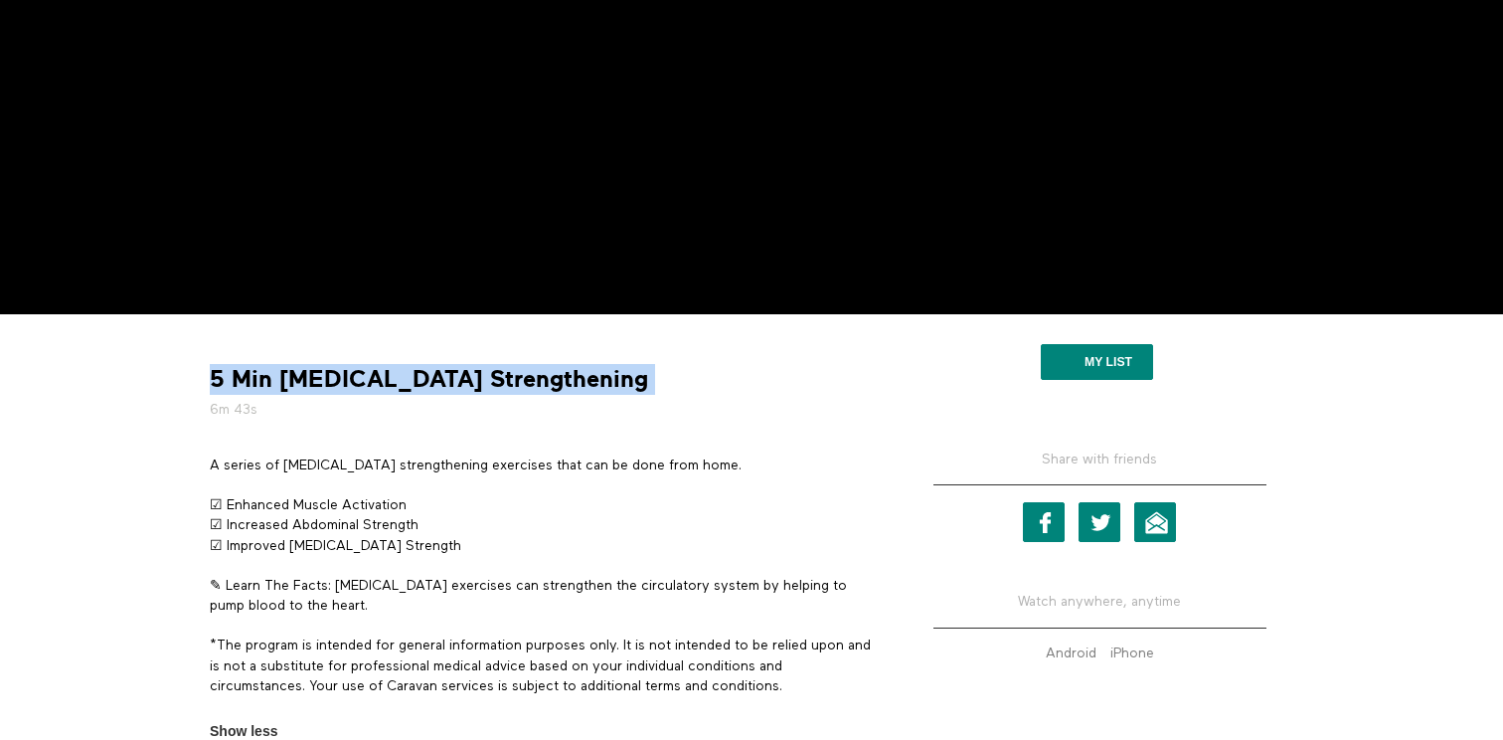
scroll to position [337, 0]
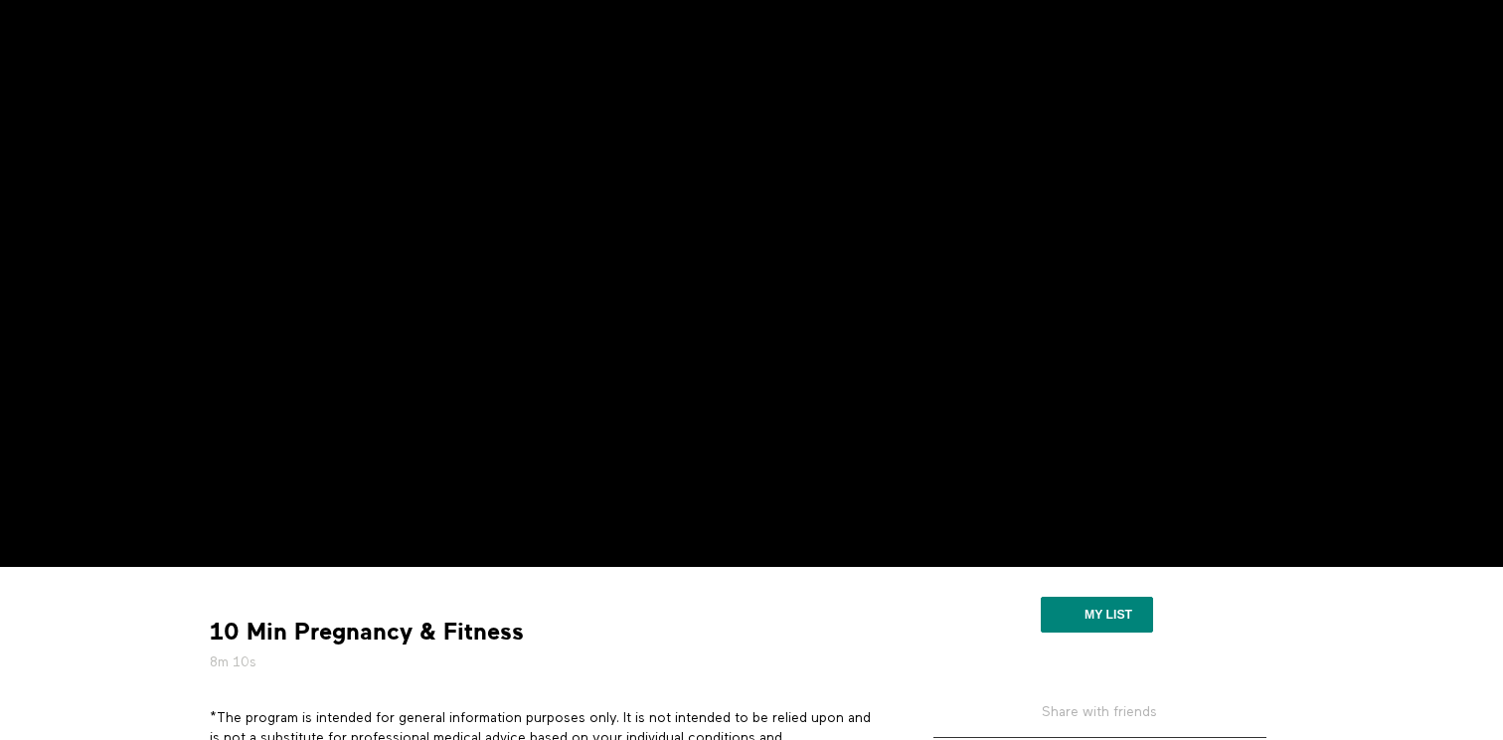
scroll to position [86, 0]
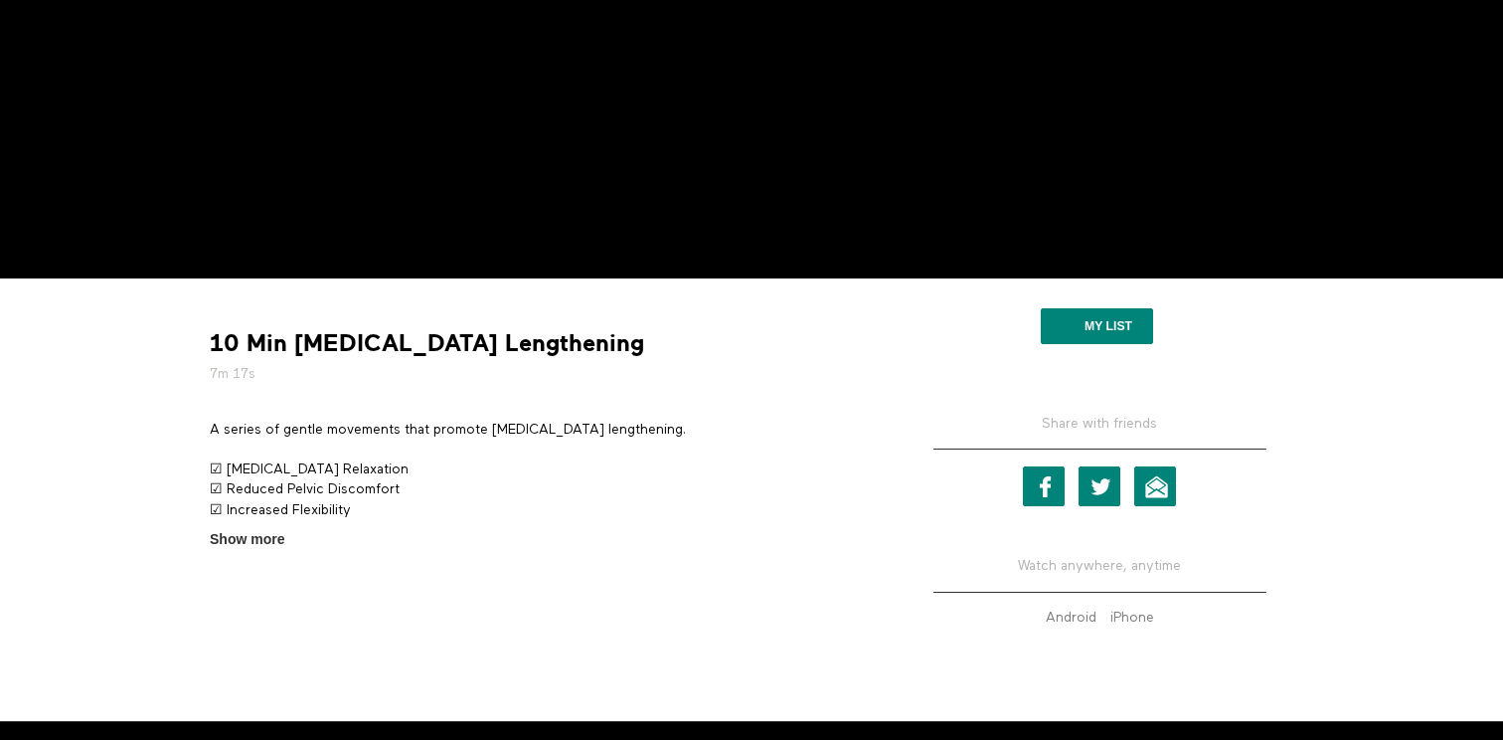
scroll to position [439, 0]
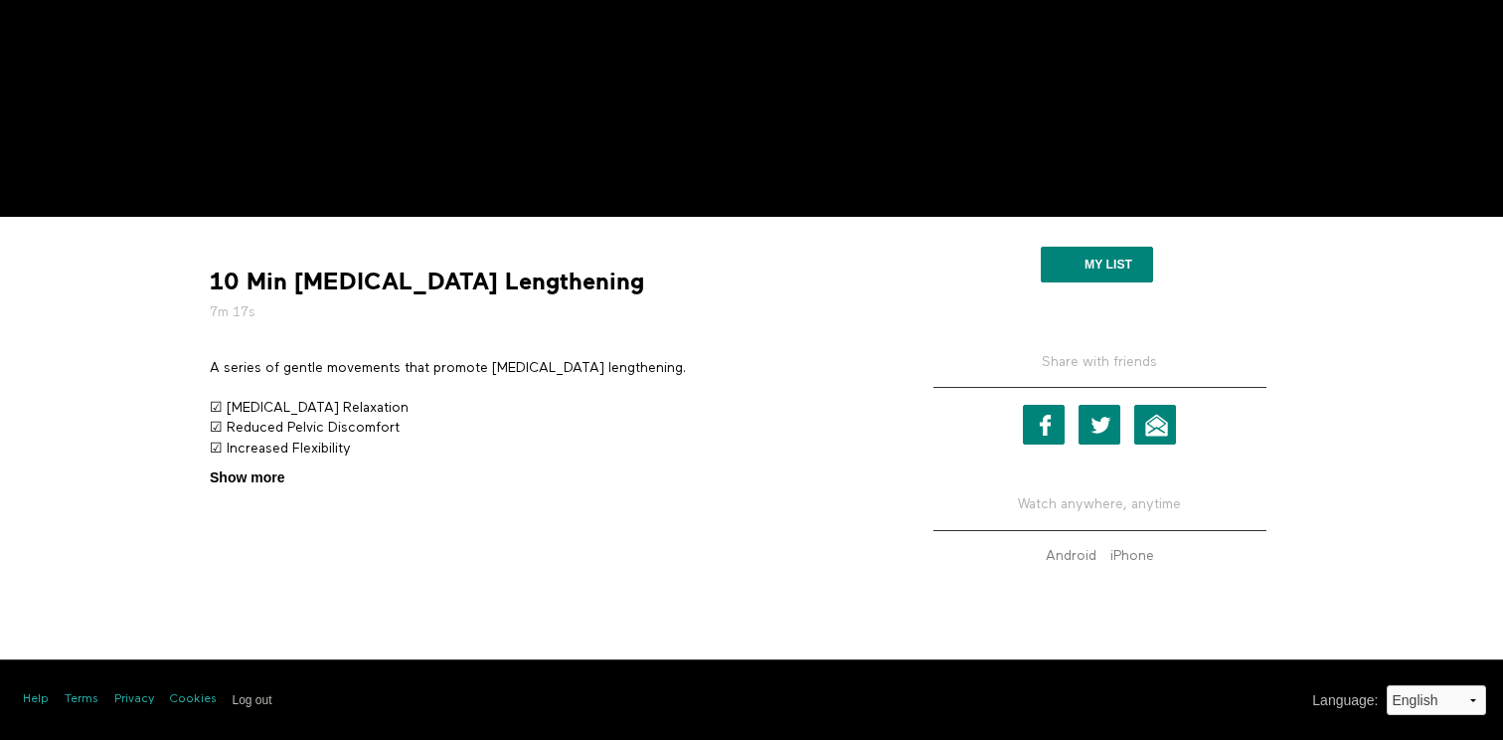
click at [274, 477] on span "Show more" at bounding box center [247, 477] width 75 height 21
click at [0, 0] on input "Show more Show less" at bounding box center [0, 0] width 0 height 0
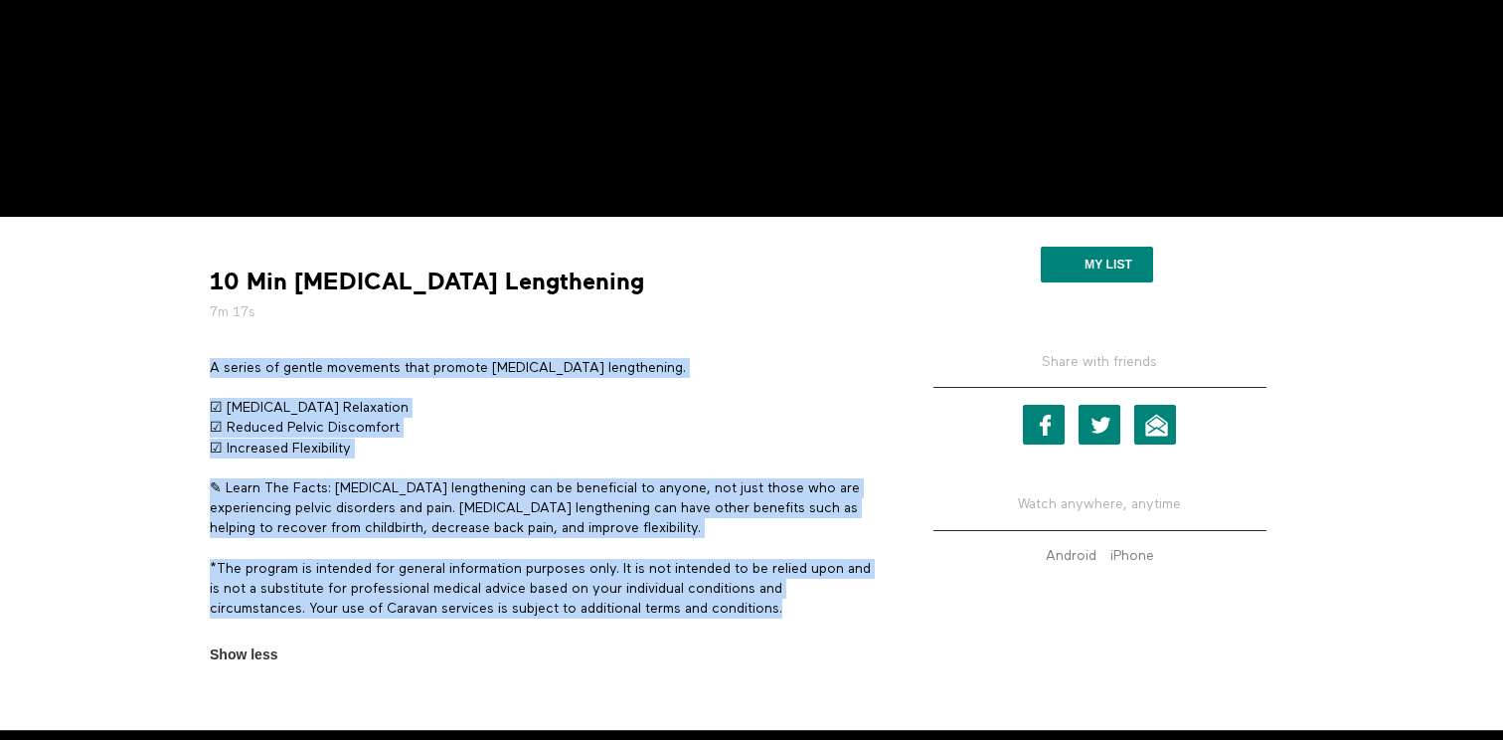
drag, startPoint x: 792, startPoint y: 608, endPoint x: 212, endPoint y: 366, distance: 629.3
click at [212, 363] on div "A series of gentle movements that promote [MEDICAL_DATA] lengthening. ☑ [MEDICA…" at bounding box center [543, 498] width 666 height 281
copy div "A series of gentle movements that promote [MEDICAL_DATA] lengthening. ☑ [MEDICA…"
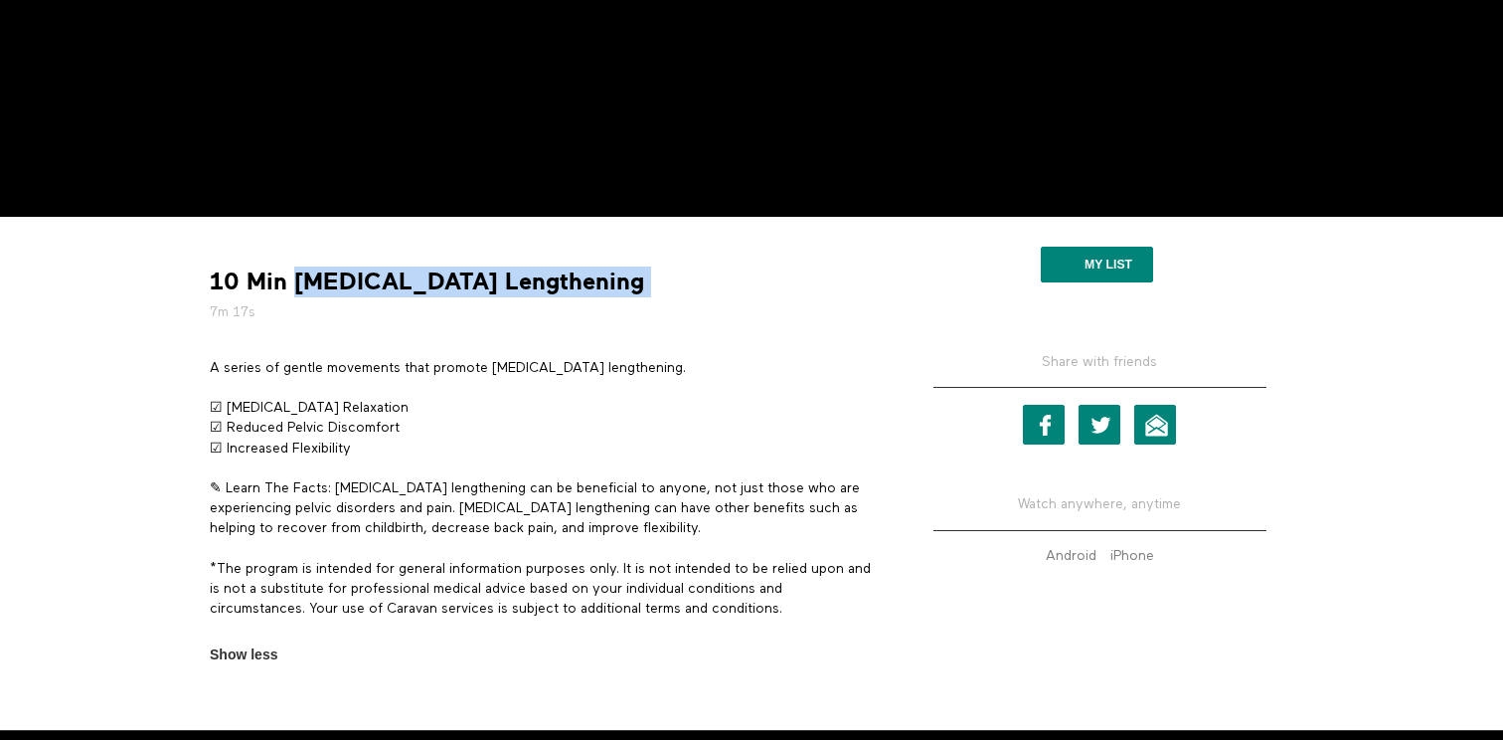
drag, startPoint x: 577, startPoint y: 282, endPoint x: 289, endPoint y: 286, distance: 287.4
click at [289, 286] on div "10 Min [MEDICAL_DATA] Lengthening 7m 17s" at bounding box center [543, 294] width 681 height 56
copy div "[MEDICAL_DATA] Lengthening"
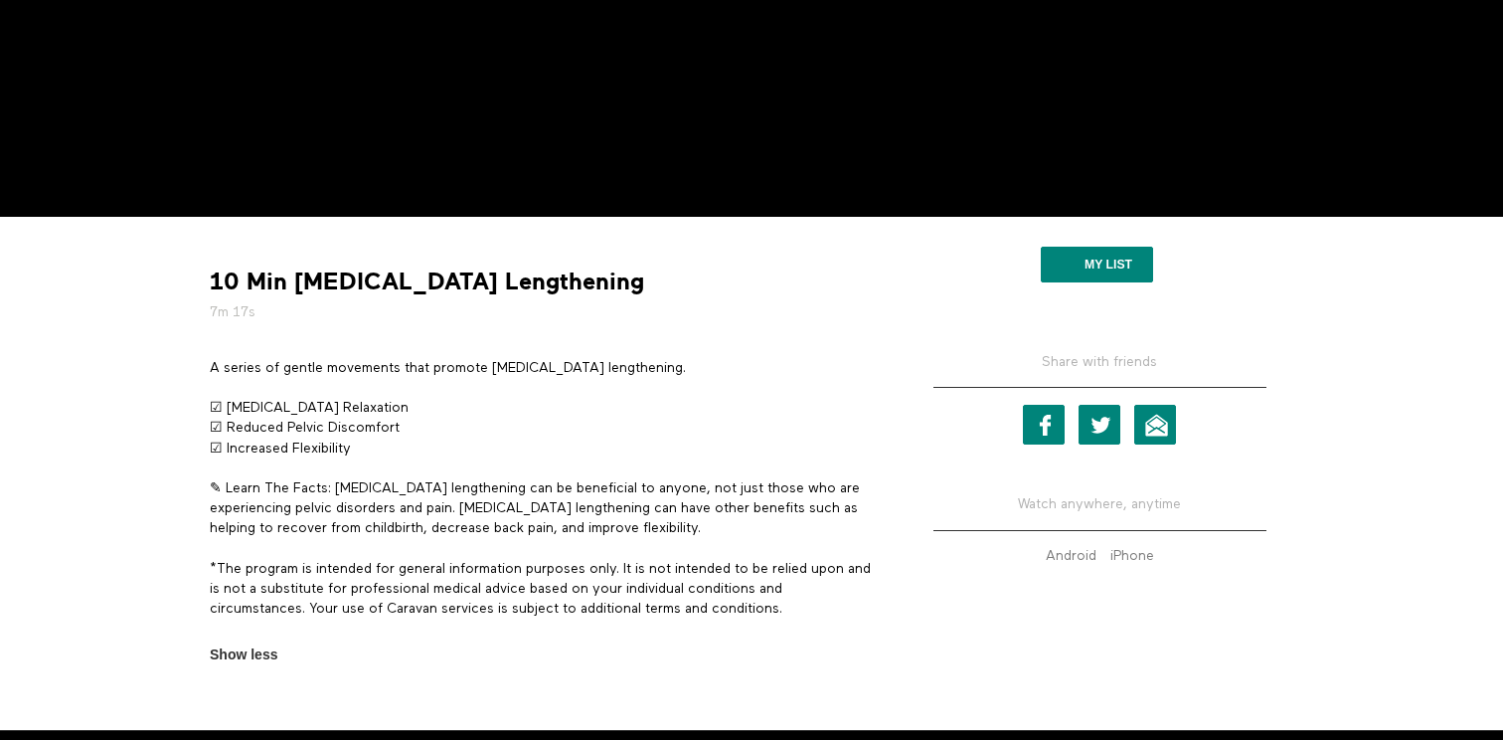
click at [587, 288] on div "10 Min [MEDICAL_DATA] Lengthening 7m 17s" at bounding box center [543, 294] width 681 height 56
click at [559, 288] on strong "10 Min [MEDICAL_DATA] Lengthening" at bounding box center [427, 281] width 434 height 31
click at [559, 288] on strong "10 Min Pelvic Floor Lengthening" at bounding box center [427, 281] width 434 height 31
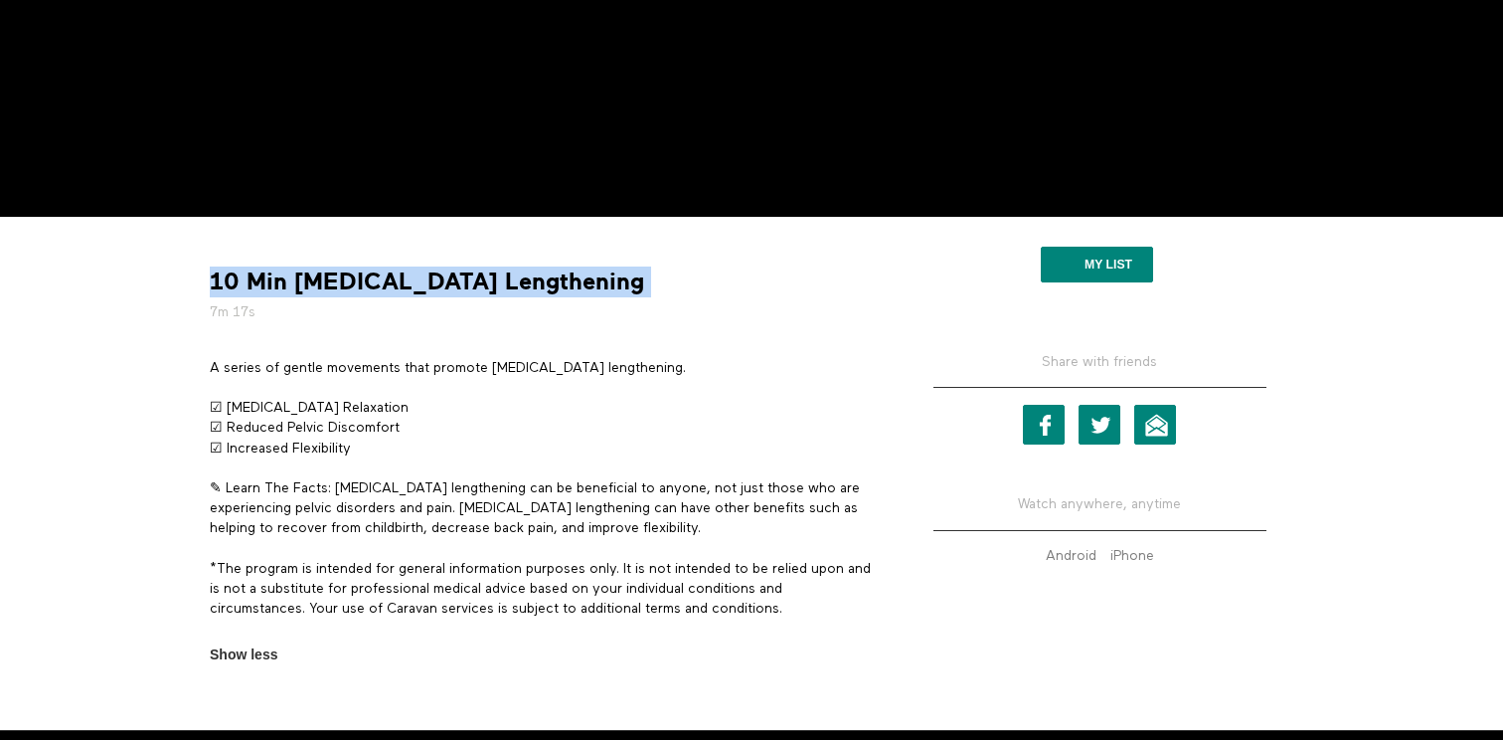
click at [559, 288] on strong "10 Min Pelvic Floor Lengthening" at bounding box center [427, 281] width 434 height 31
copy div "10 Min Pelvic Floor Lengthening"
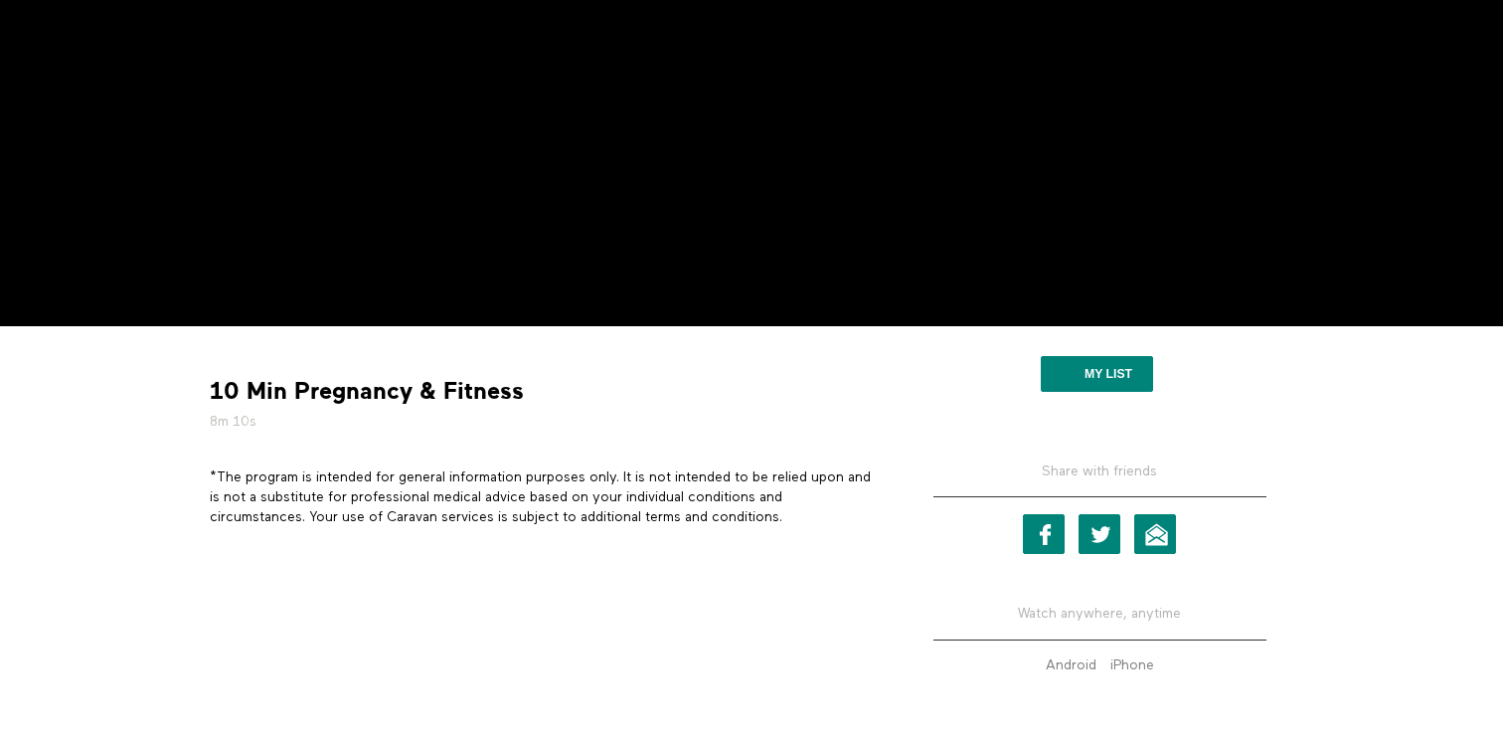
scroll to position [332, 0]
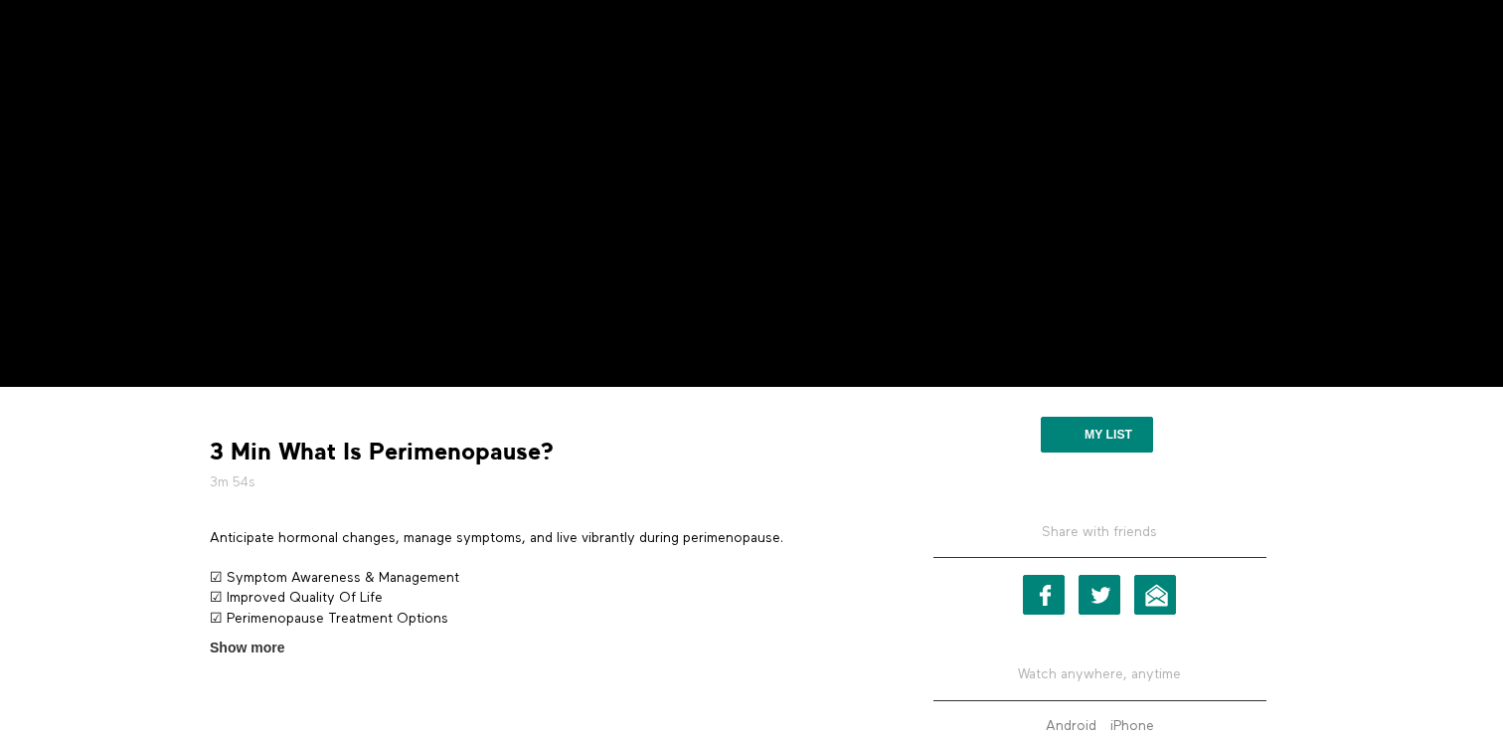
scroll to position [268, 0]
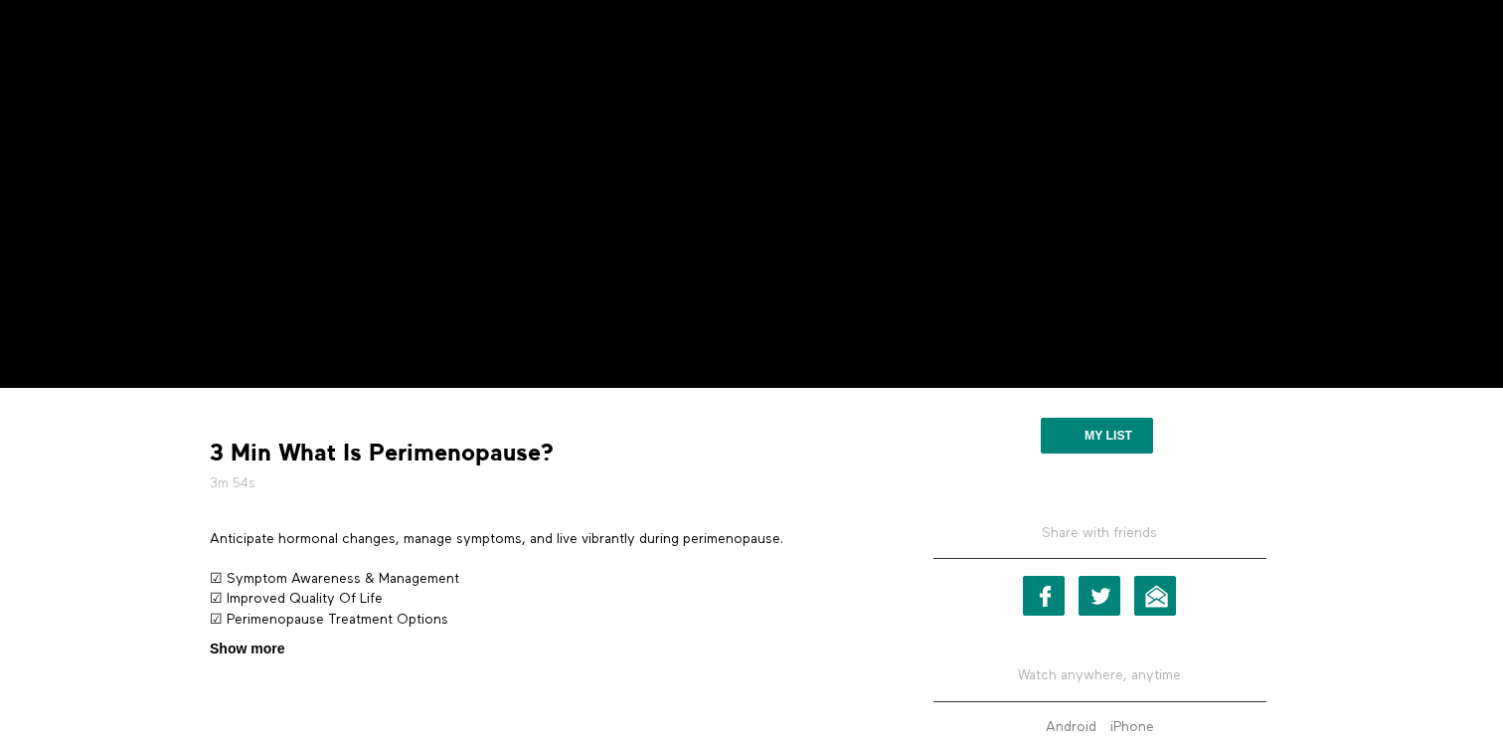
click at [263, 643] on span "Show more" at bounding box center [247, 648] width 75 height 21
click at [0, 0] on input "Show more Show less" at bounding box center [0, 0] width 0 height 0
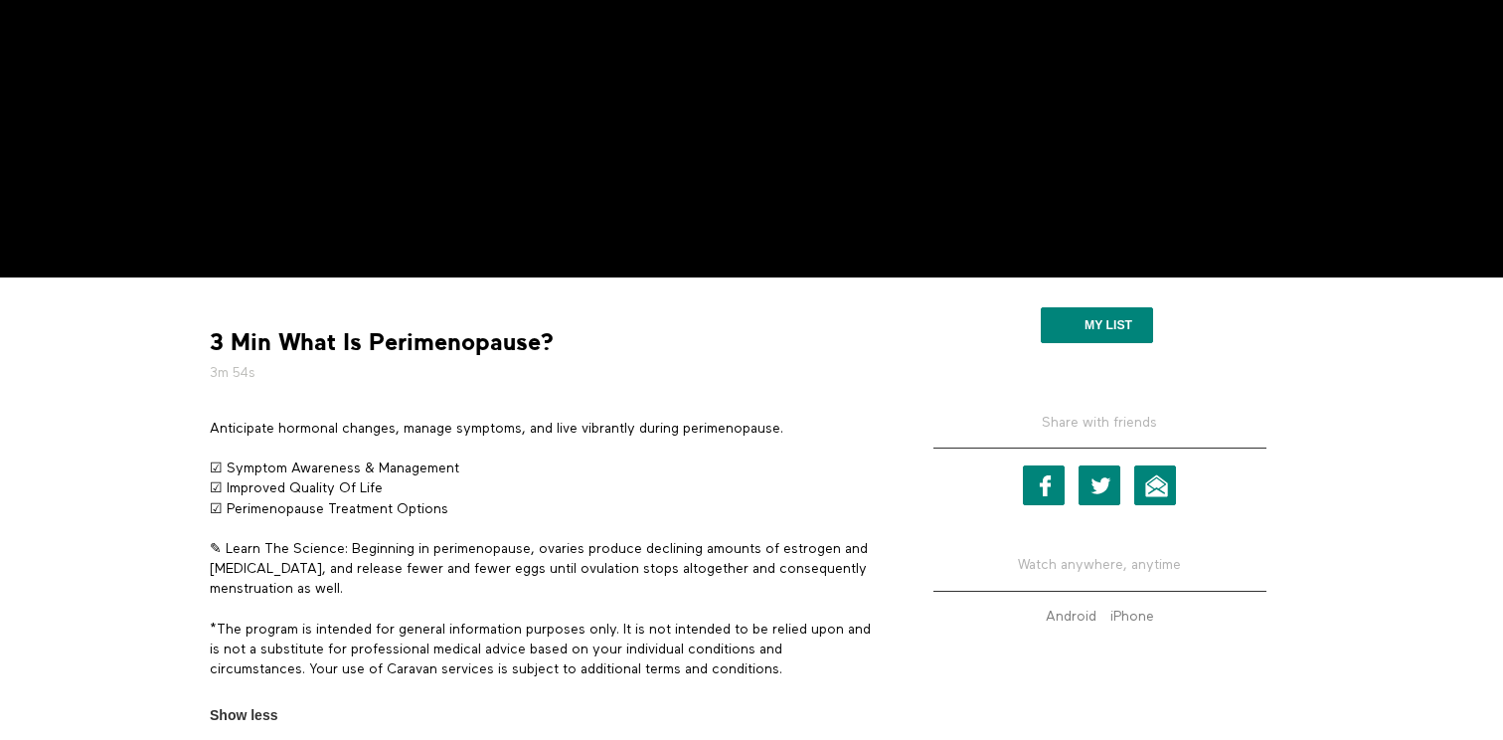
scroll to position [409, 0]
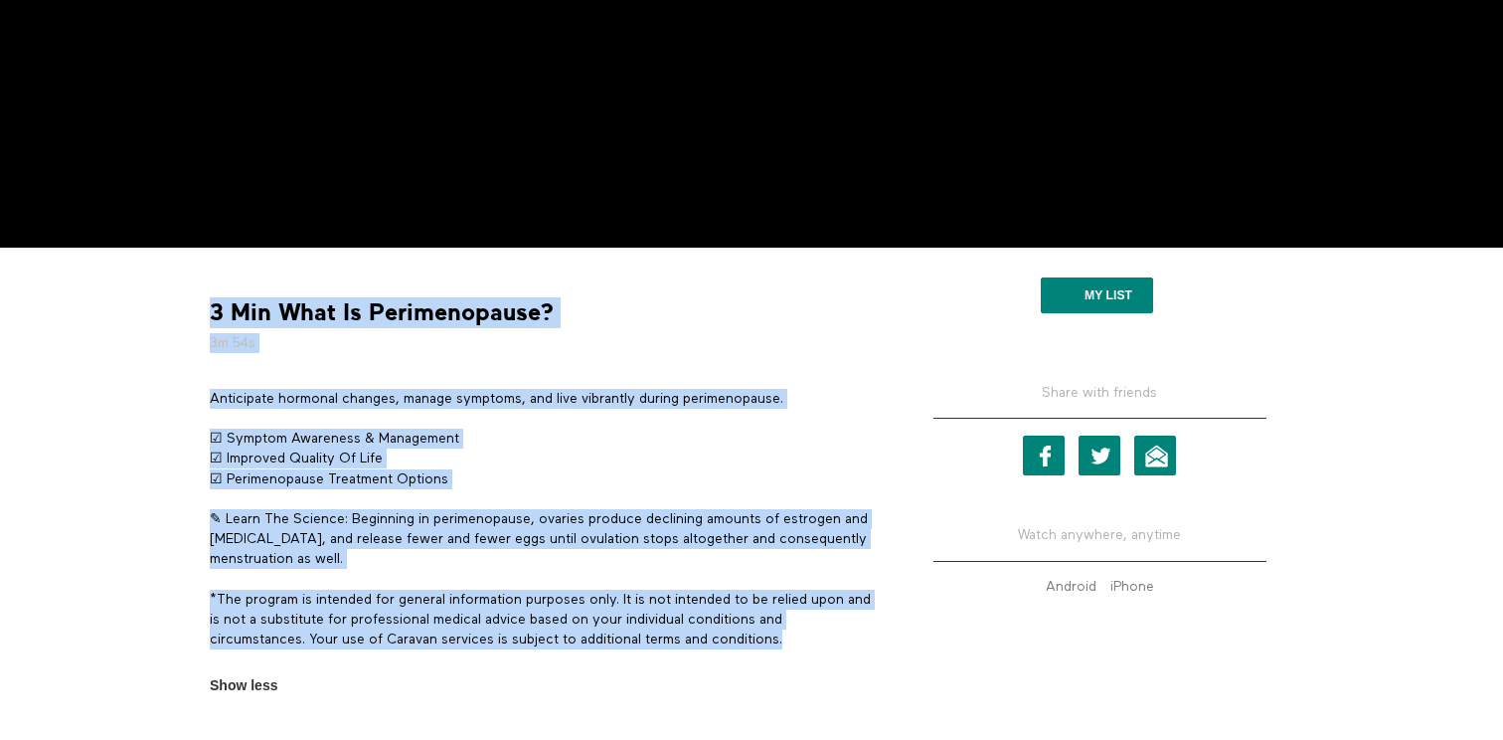
drag, startPoint x: 790, startPoint y: 643, endPoint x: 193, endPoint y: 337, distance: 671.4
click at [193, 337] on div "3 Min What Is Perimenopause? 3m 54s Anticipate hormonal changes, manage symptom…" at bounding box center [751, 504] width 1273 height 512
copy div "3 Min What Is Perimenopause? 3m 54s Anticipate hormonal changes, manage symptom…"
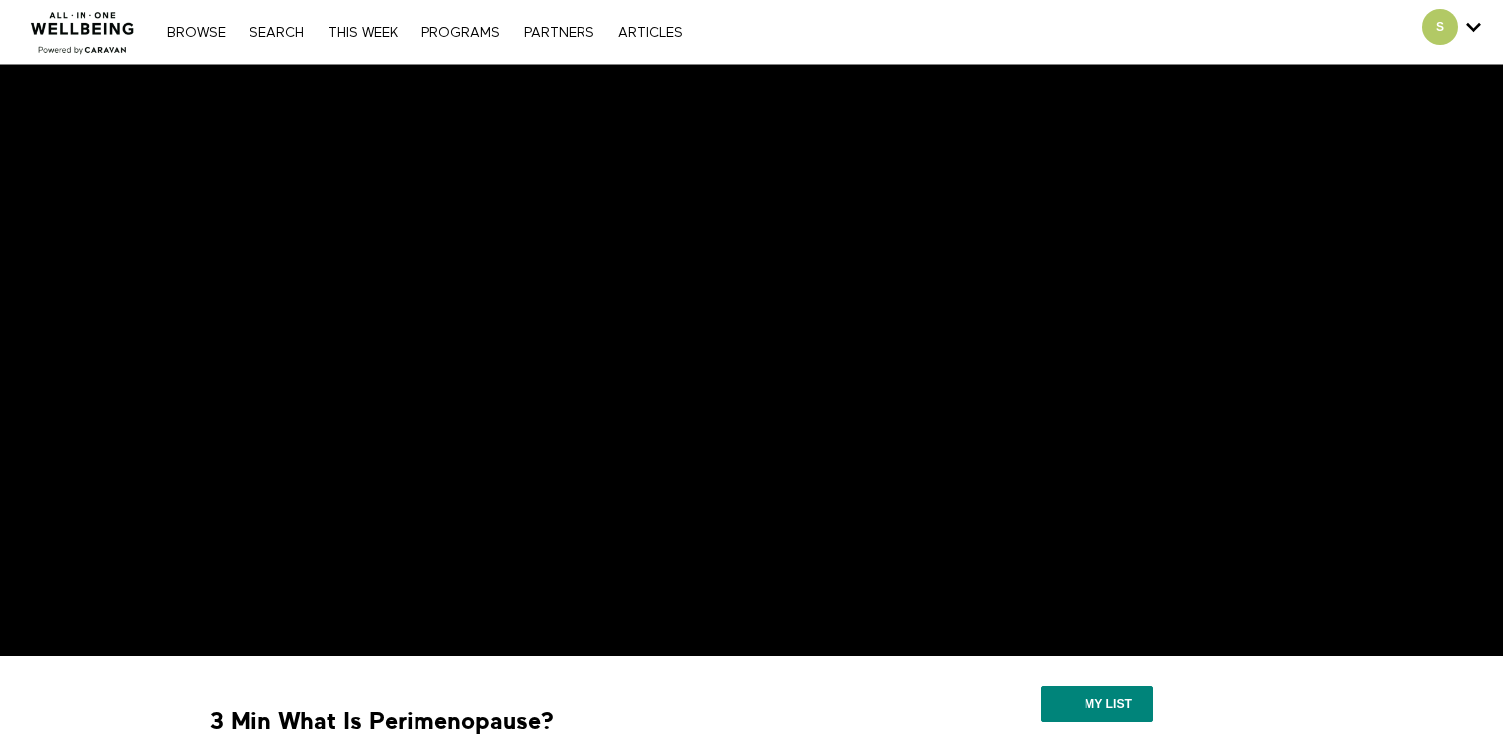
click at [371, 721] on strong "3 Min What Is Perimenopause?" at bounding box center [382, 721] width 344 height 31
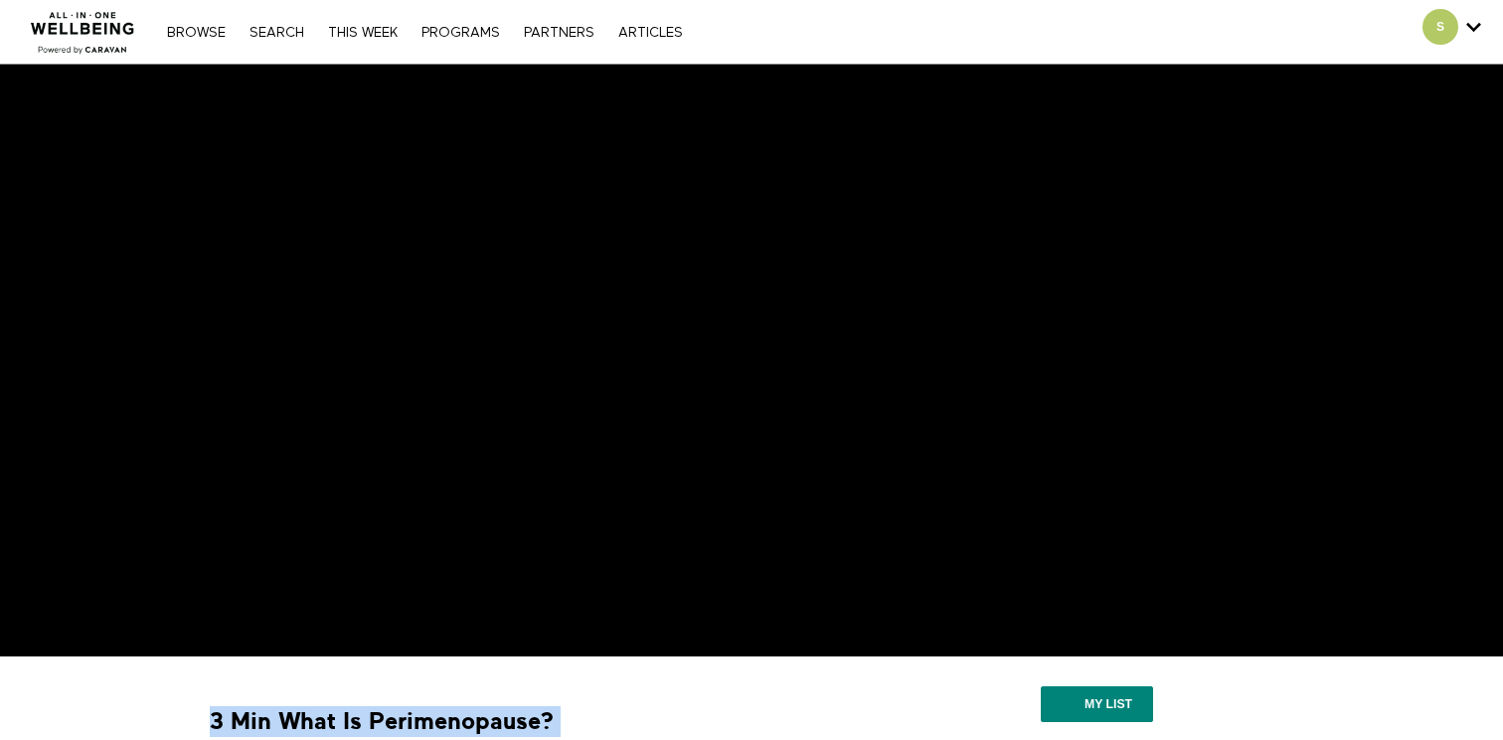
click at [371, 721] on strong "3 Min What Is Perimenopause?" at bounding box center [382, 721] width 344 height 31
copy div "3 Min What Is Perimenopause?"
